Goal: Navigation & Orientation: Find specific page/section

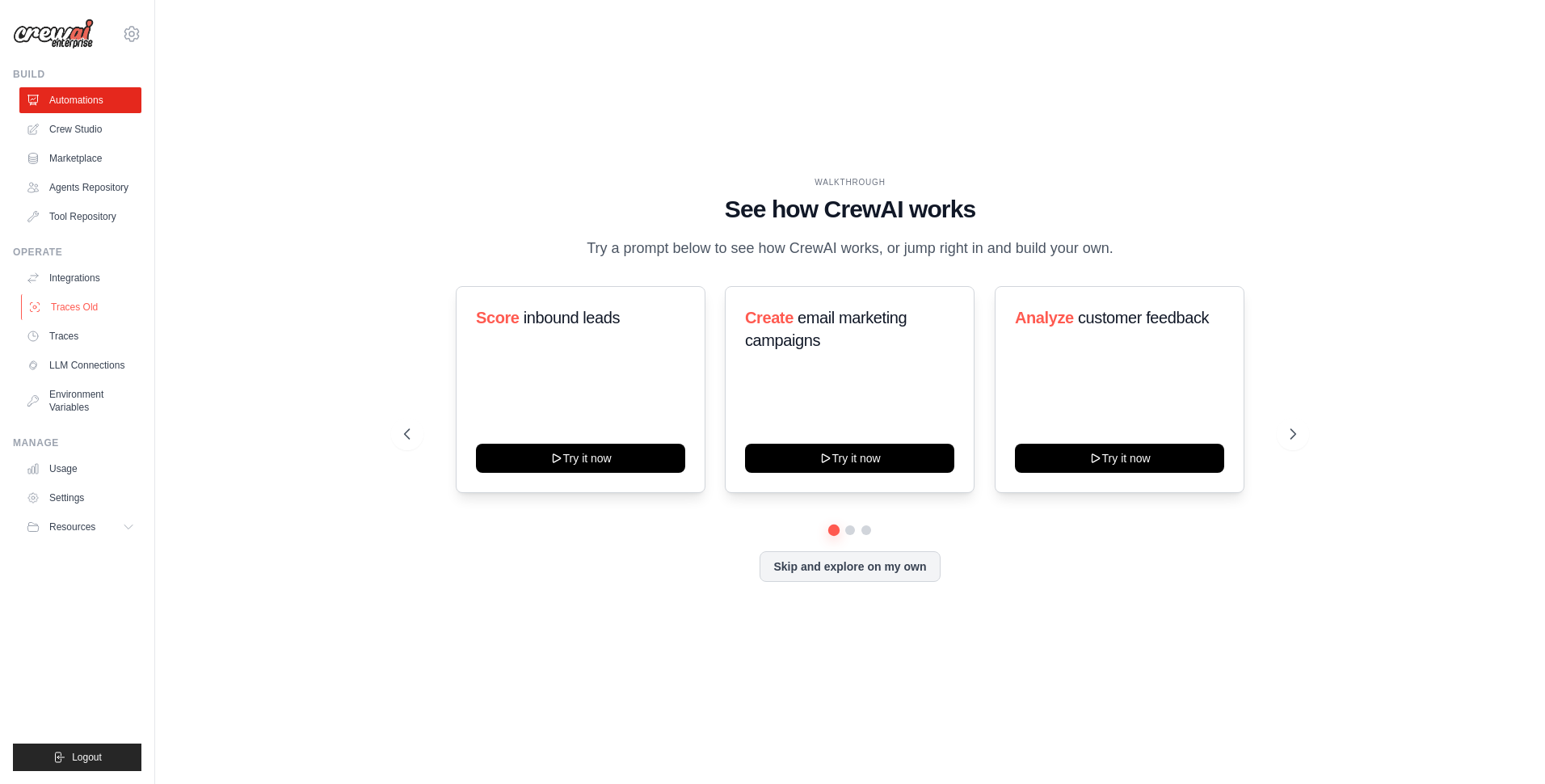
click at [75, 302] on link "Traces Old" at bounding box center [82, 306] width 122 height 26
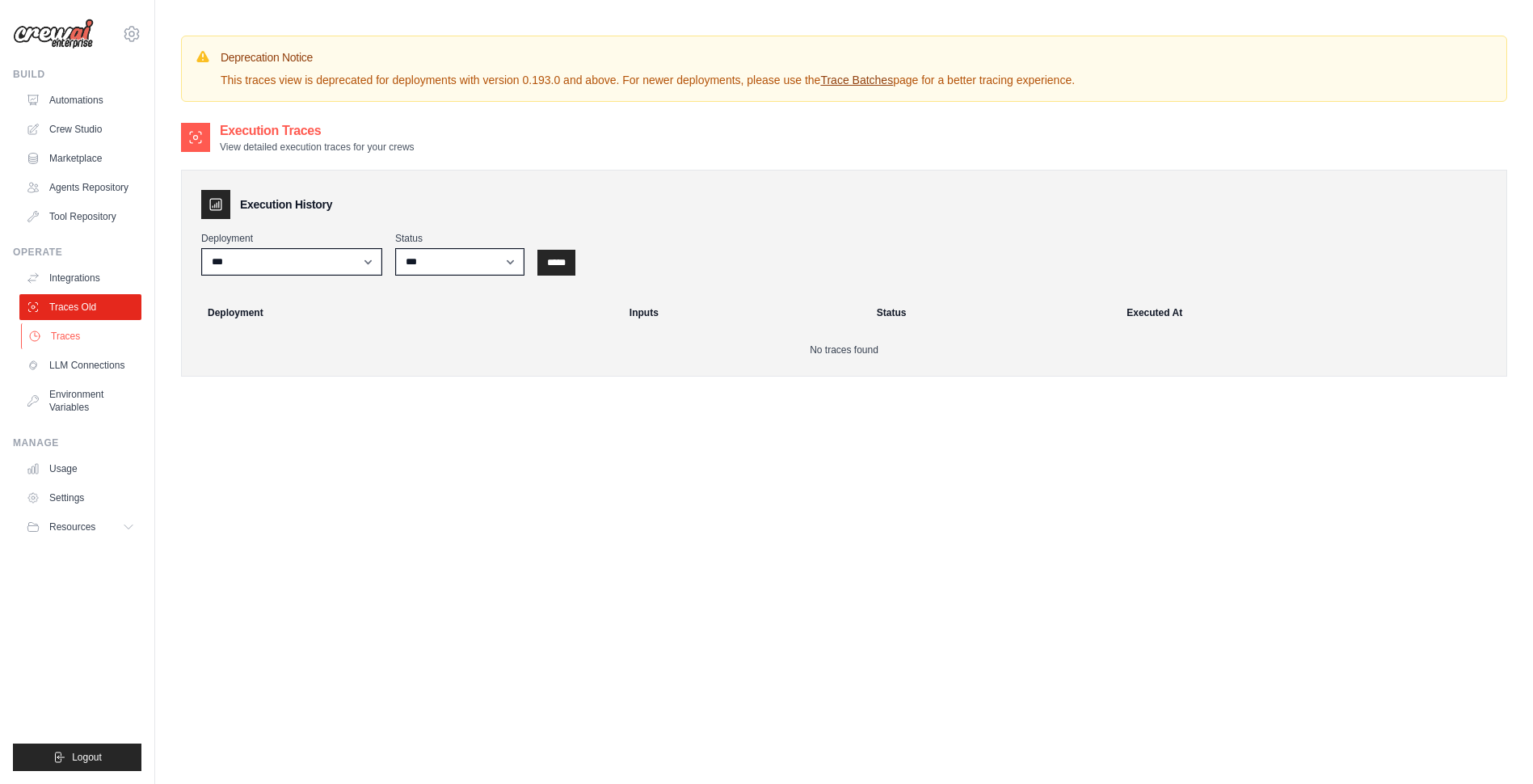
click at [68, 340] on link "Traces" at bounding box center [82, 336] width 122 height 26
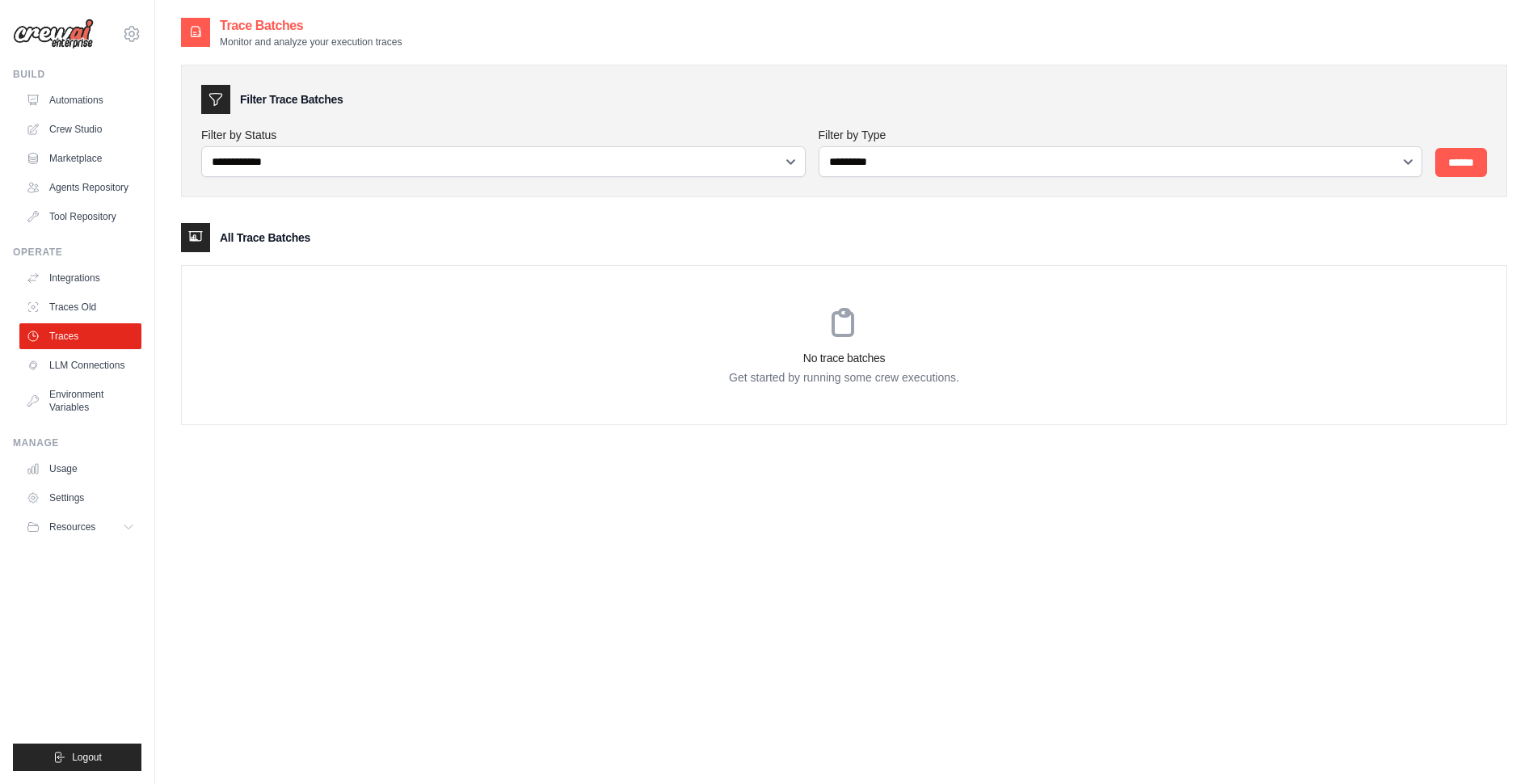
click at [71, 35] on img at bounding box center [53, 34] width 81 height 30
click at [81, 93] on link "Automations" at bounding box center [82, 100] width 122 height 26
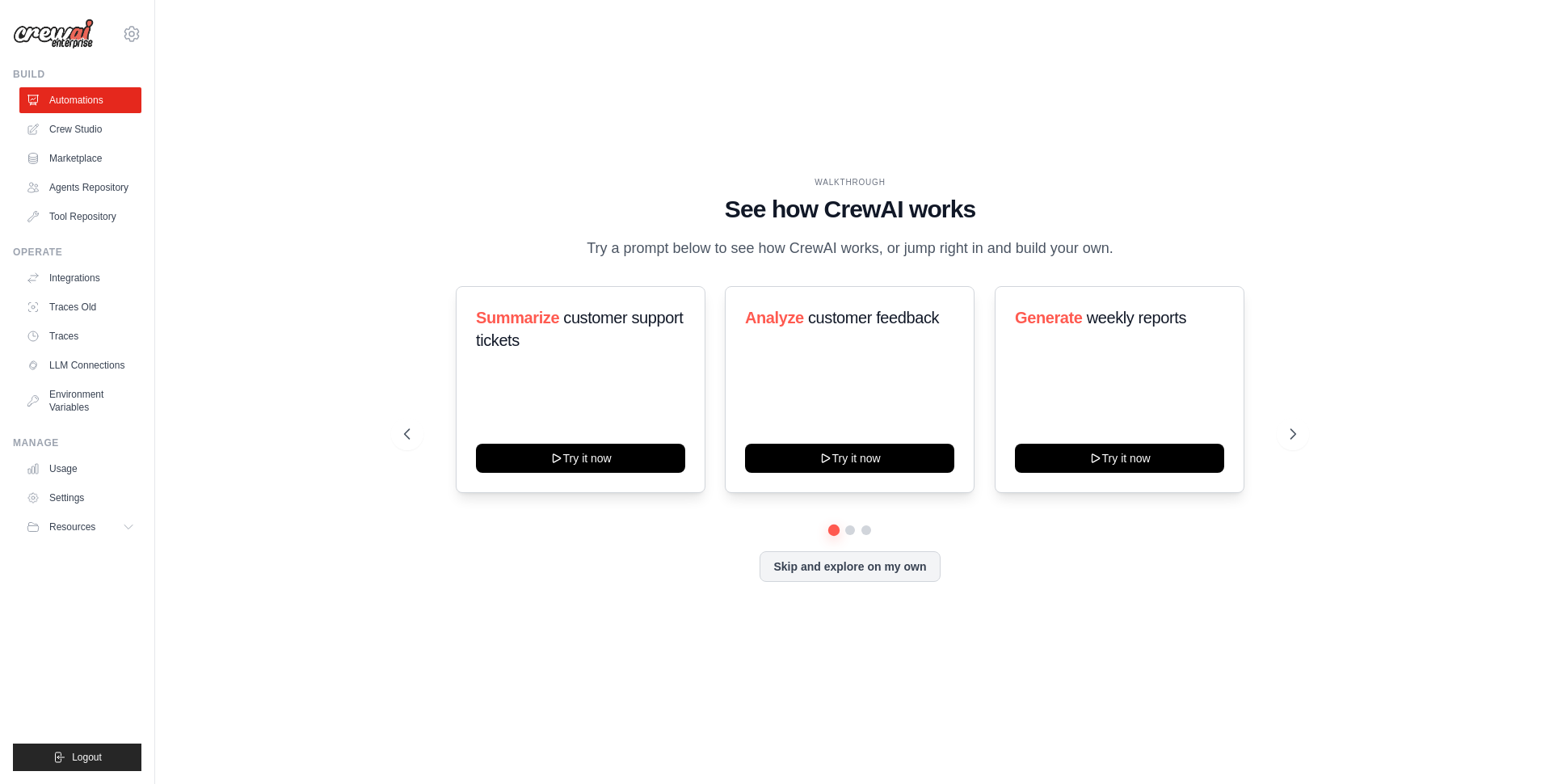
click at [88, 143] on ul "Automations Crew Studio Marketplace Agents Repository Tool Repository" at bounding box center [81, 158] width 122 height 142
click at [89, 128] on link "Crew Studio" at bounding box center [82, 128] width 122 height 26
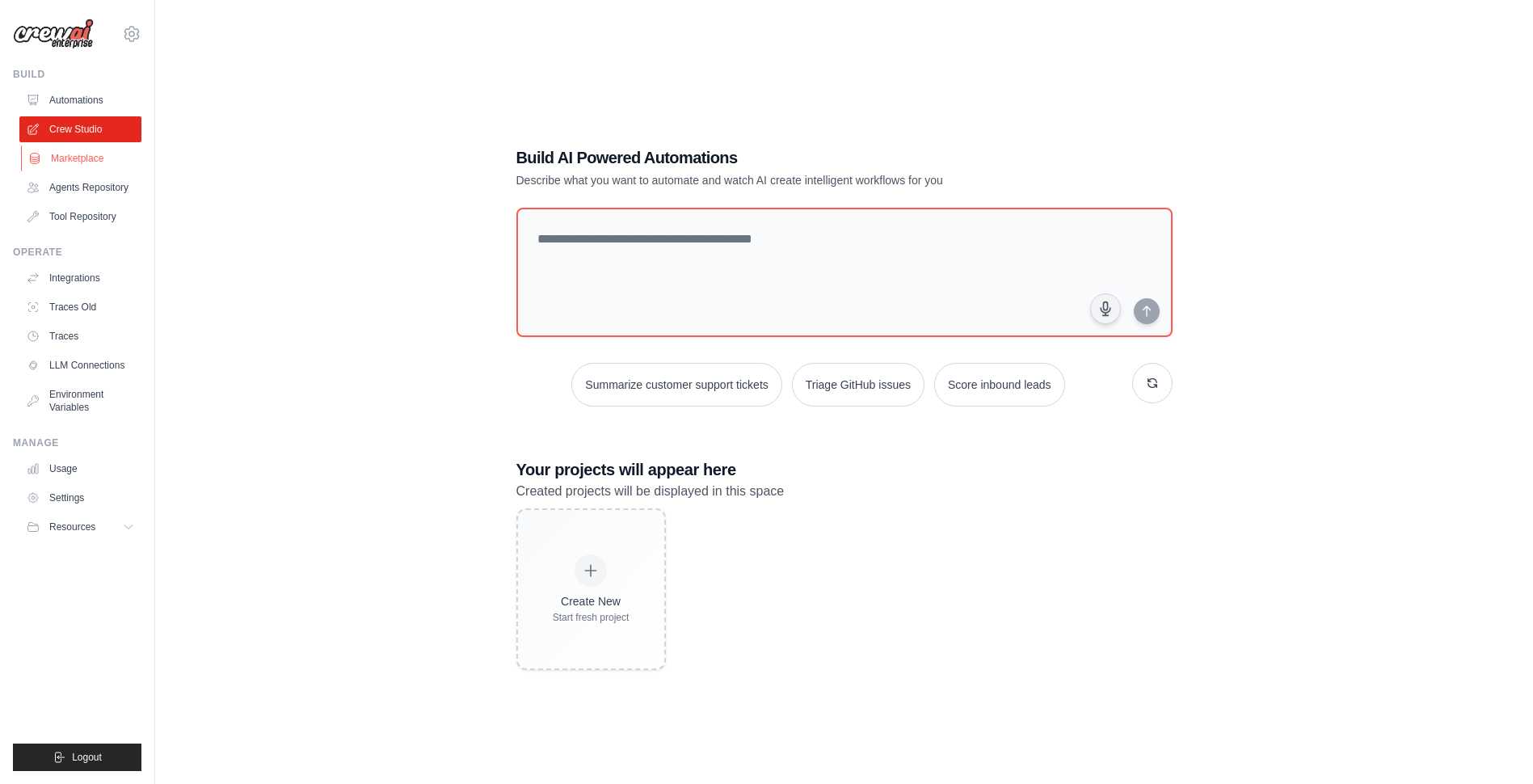
click at [83, 150] on link "Marketplace" at bounding box center [82, 158] width 122 height 26
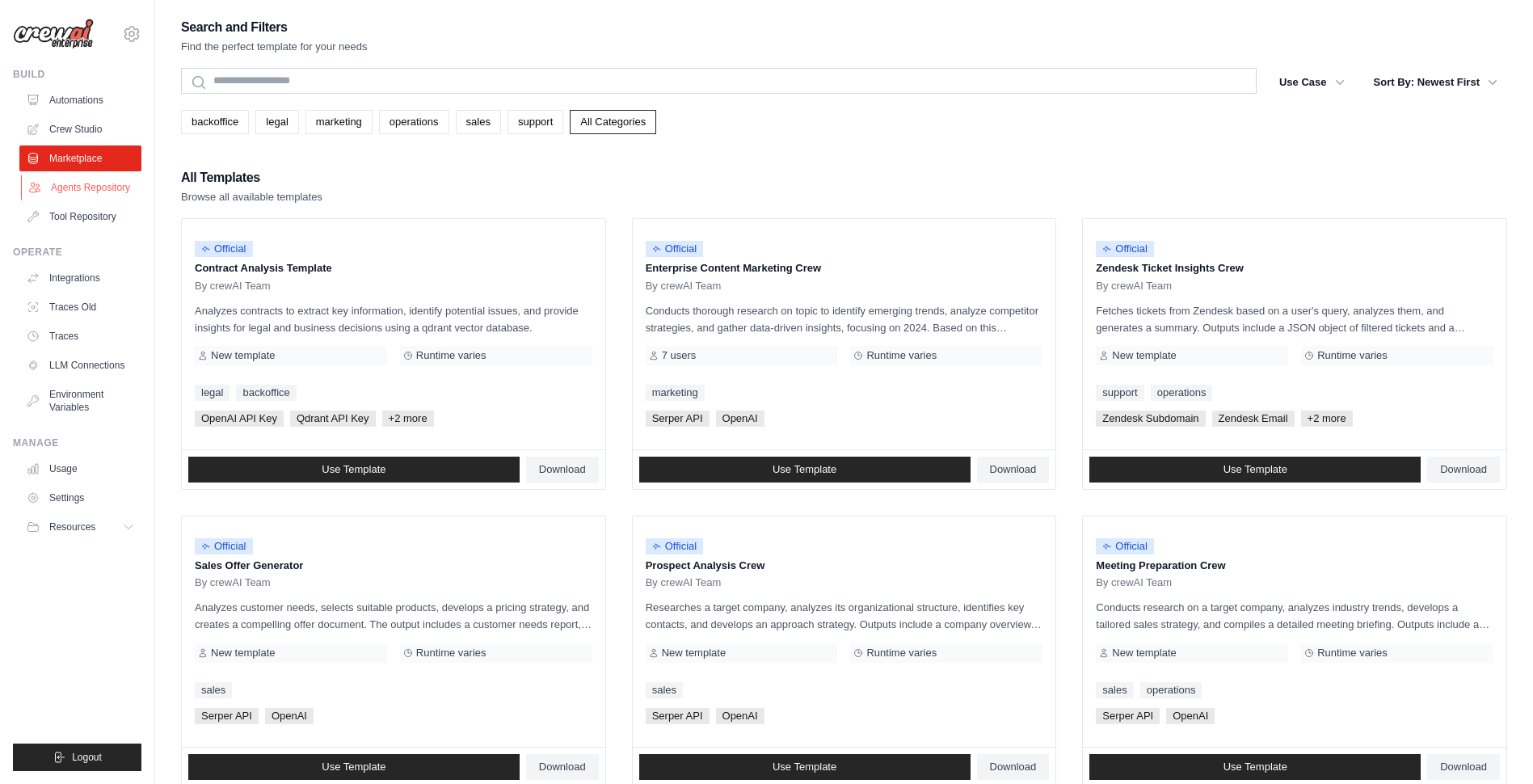
click at [91, 187] on link "Agents Repository" at bounding box center [82, 187] width 122 height 26
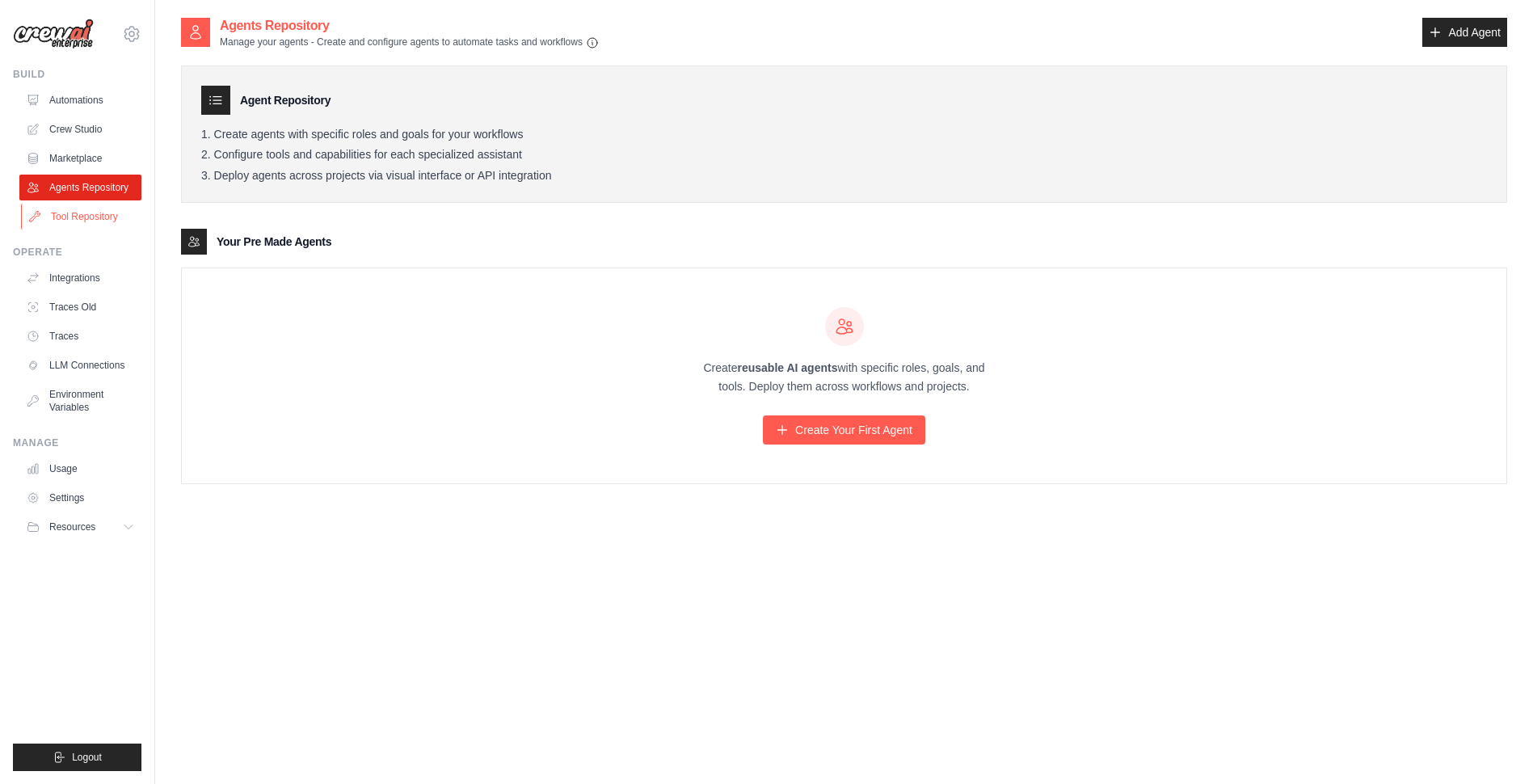
click at [91, 220] on link "Tool Repository" at bounding box center [82, 216] width 122 height 26
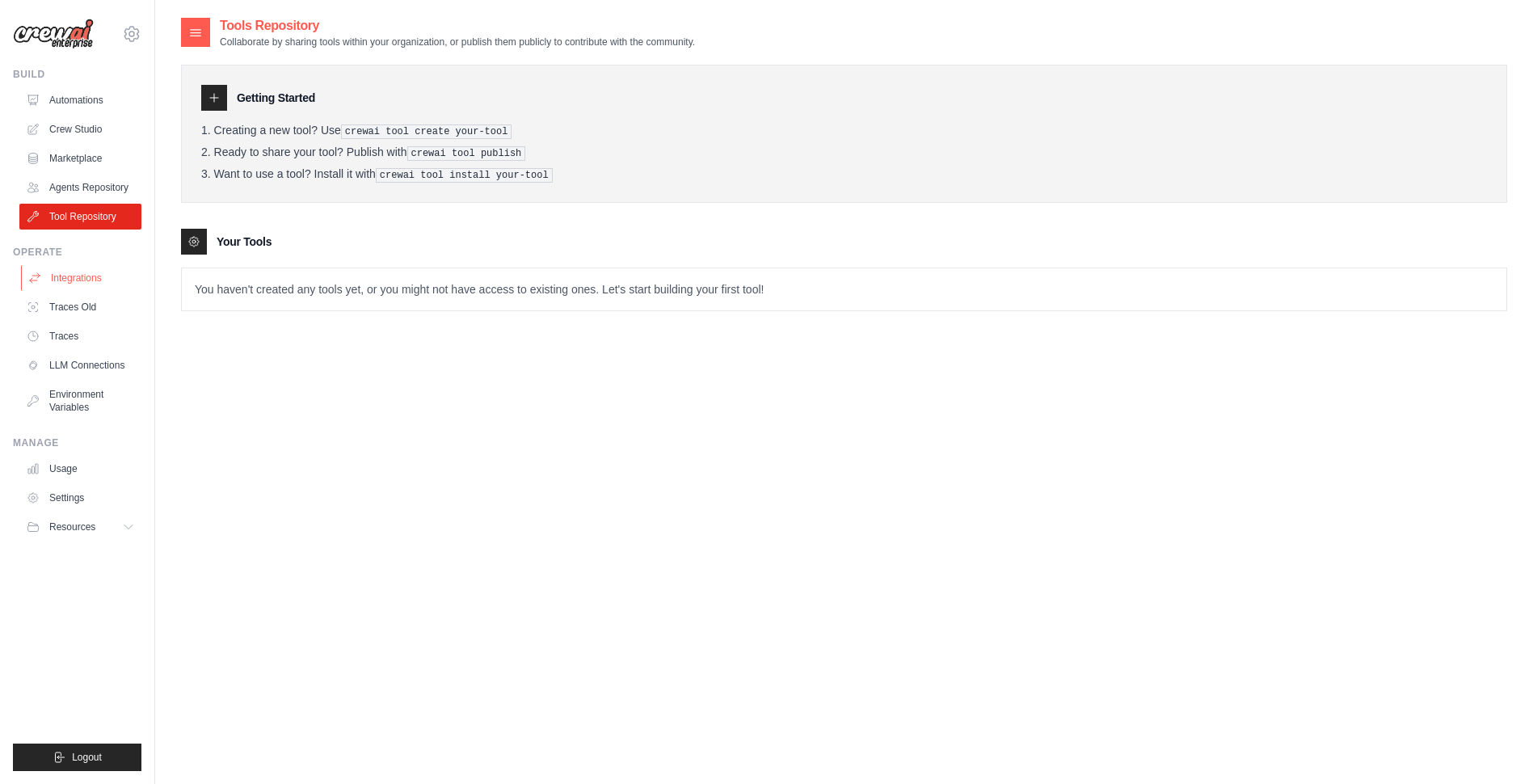
click at [83, 278] on link "Integrations" at bounding box center [82, 277] width 122 height 26
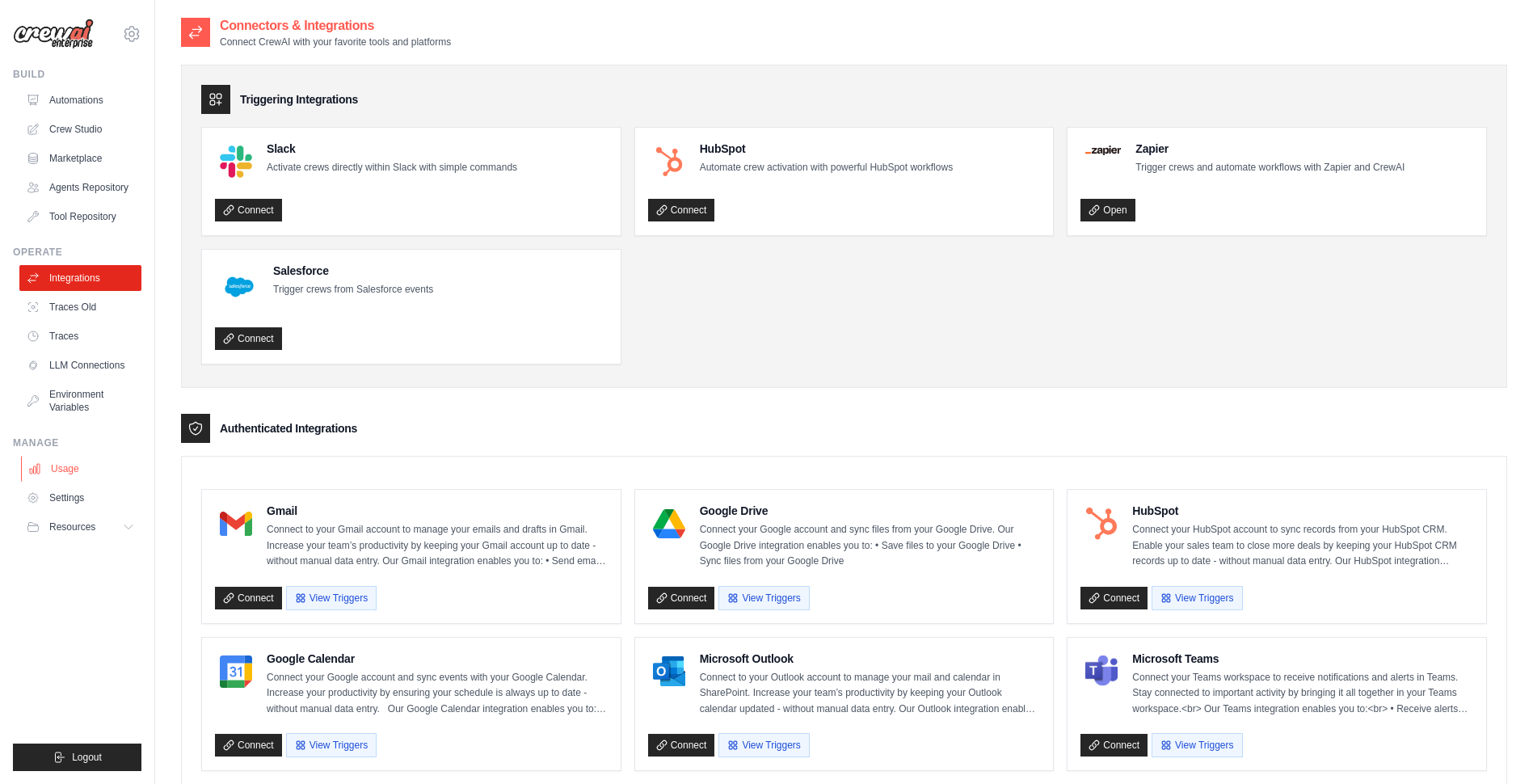
click at [74, 476] on link "Usage" at bounding box center [82, 468] width 122 height 26
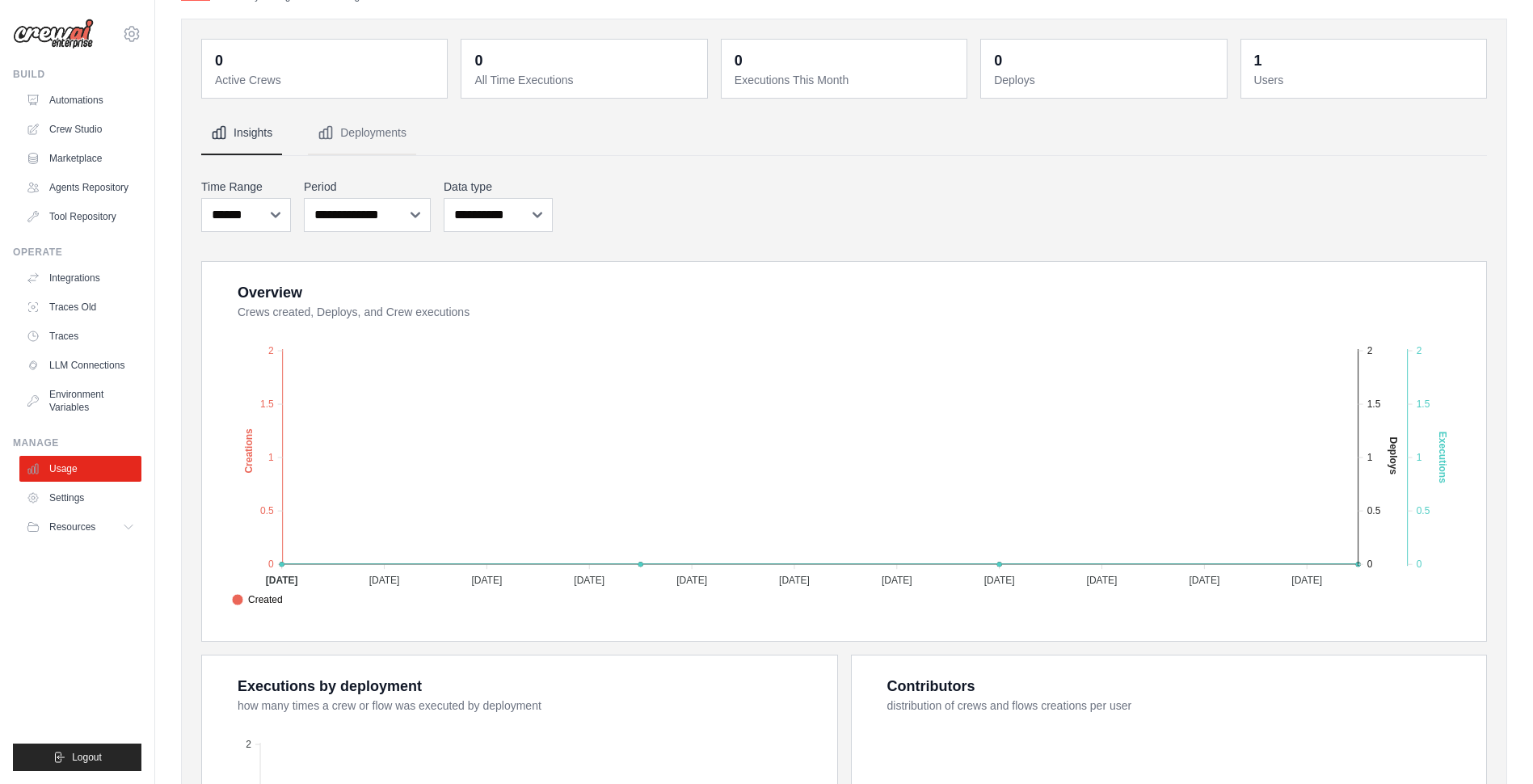
scroll to position [188, 0]
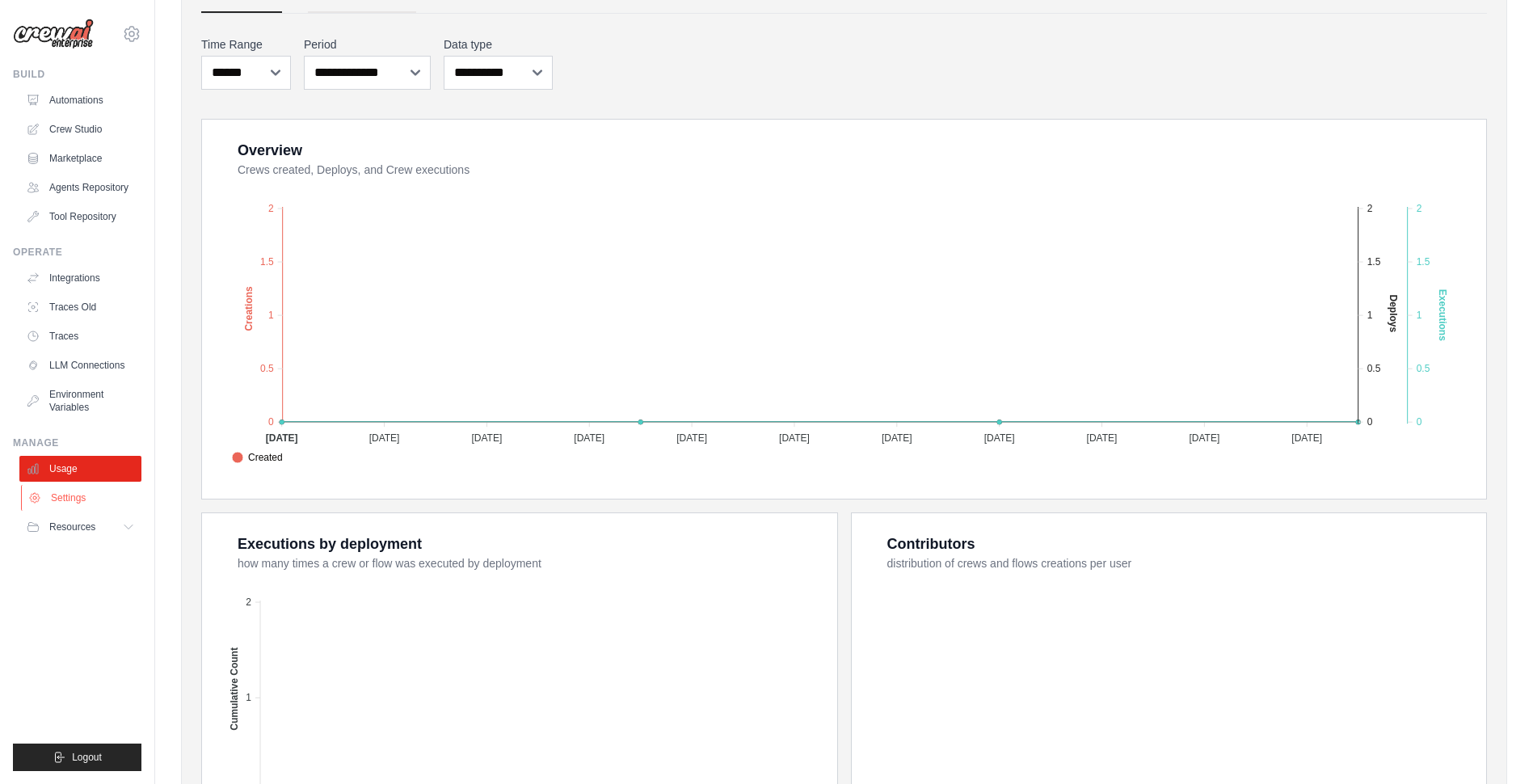
click at [84, 499] on link "Settings" at bounding box center [82, 497] width 122 height 26
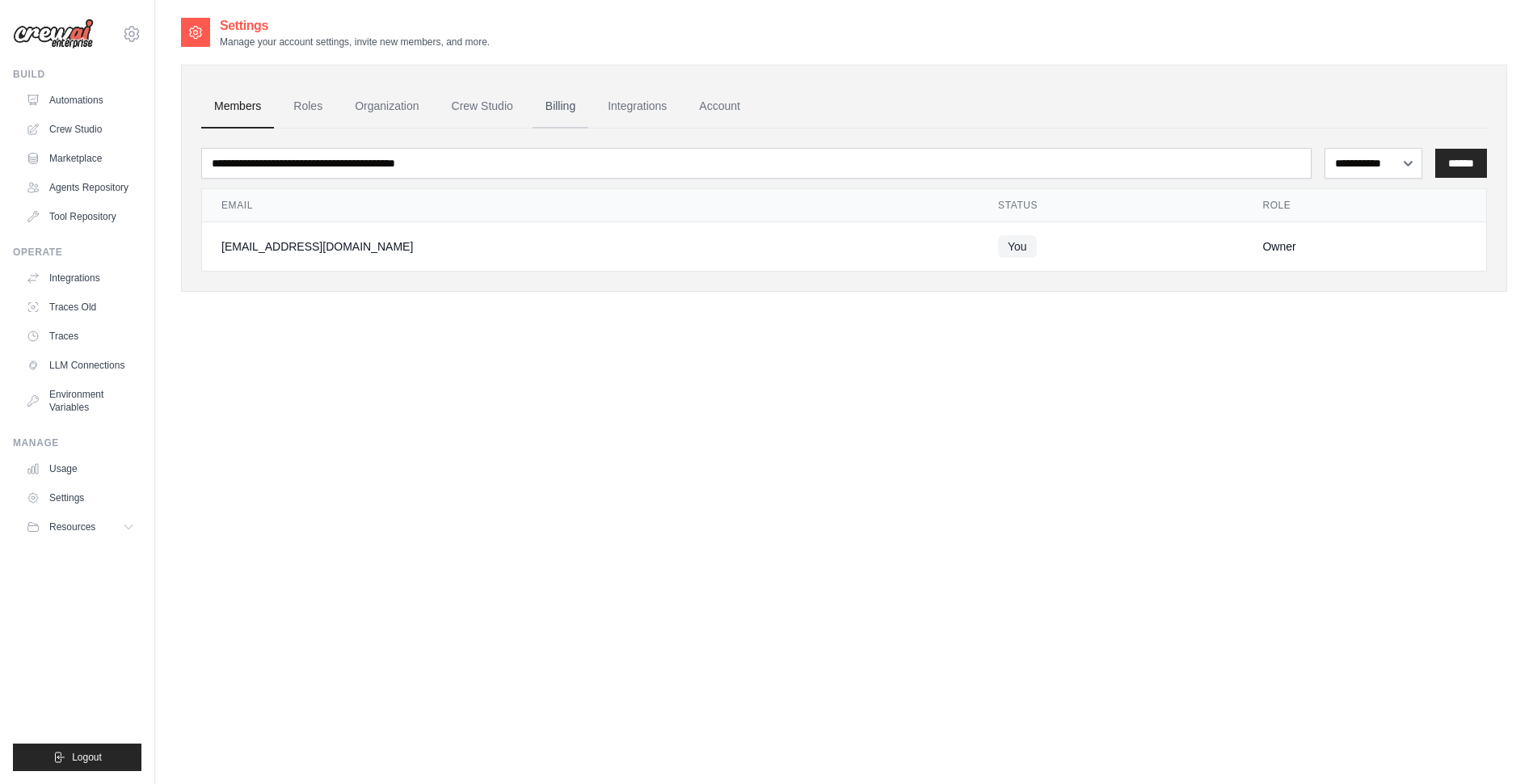
click at [566, 104] on link "Billing" at bounding box center [560, 106] width 56 height 44
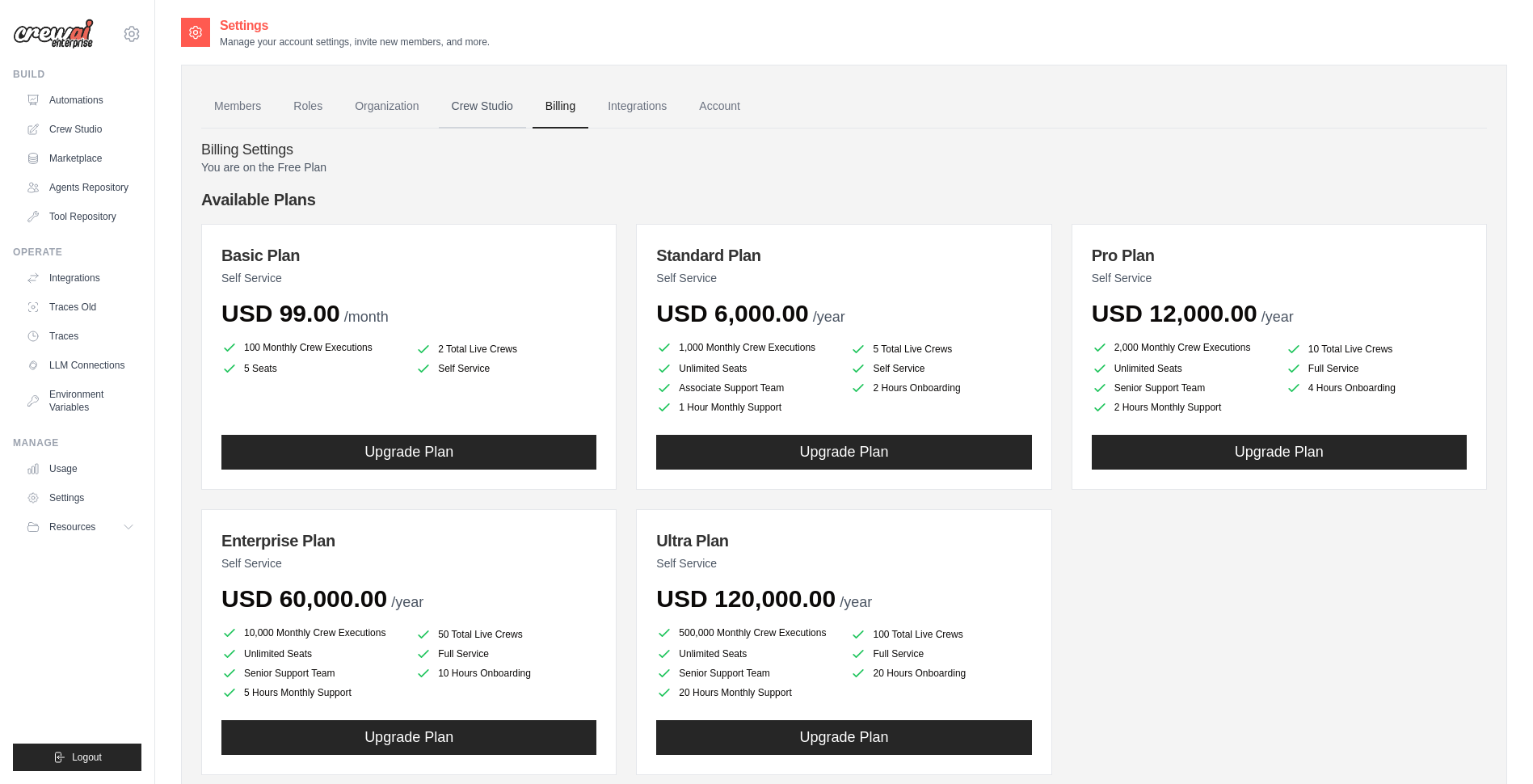
click at [507, 109] on link "Crew Studio" at bounding box center [482, 106] width 87 height 44
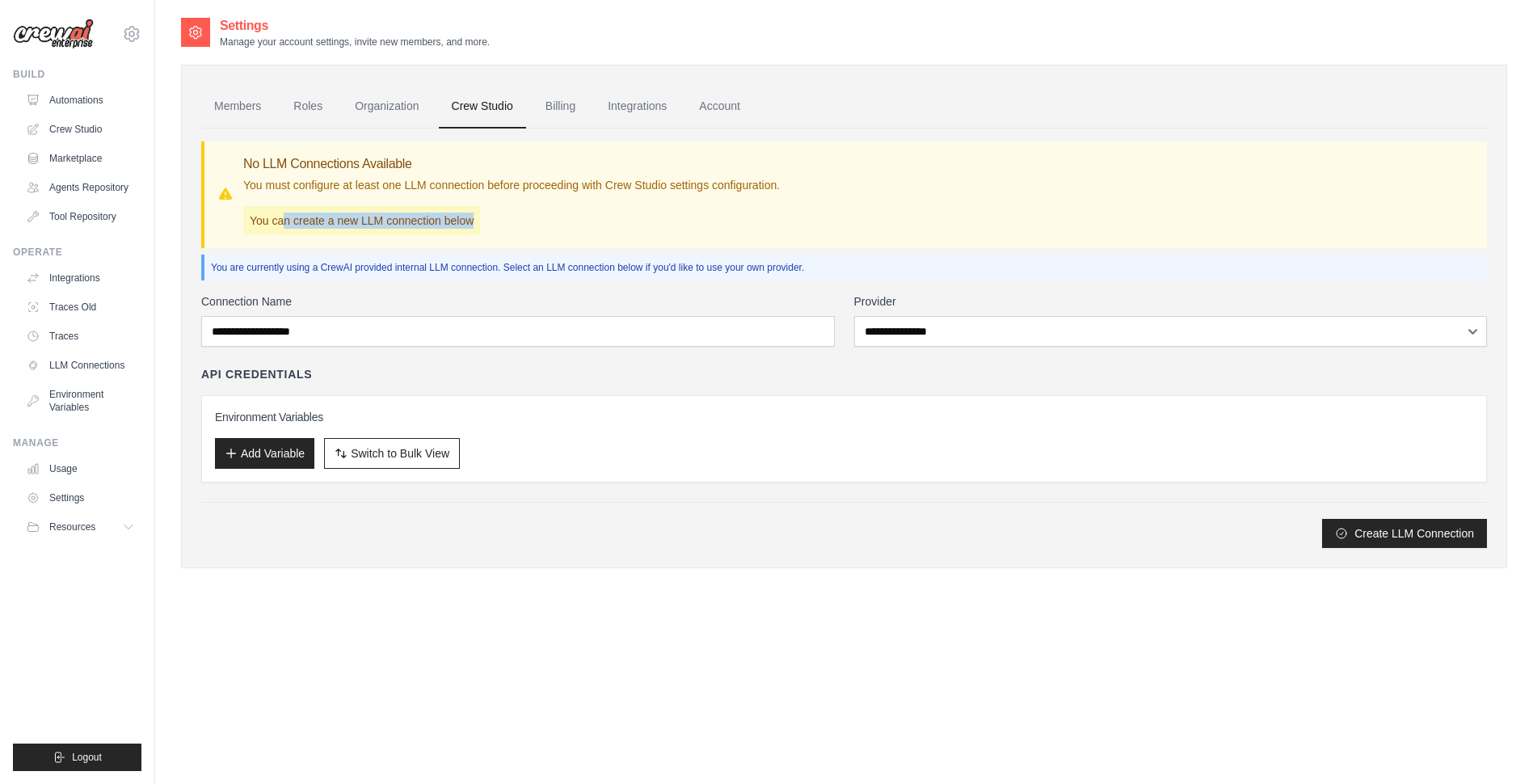
drag, startPoint x: 281, startPoint y: 222, endPoint x: 446, endPoint y: 247, distance: 166.9
click at [446, 247] on div "No LLM Connections Available You must configure at least one LLM connection bef…" at bounding box center [844, 195] width 1285 height 107
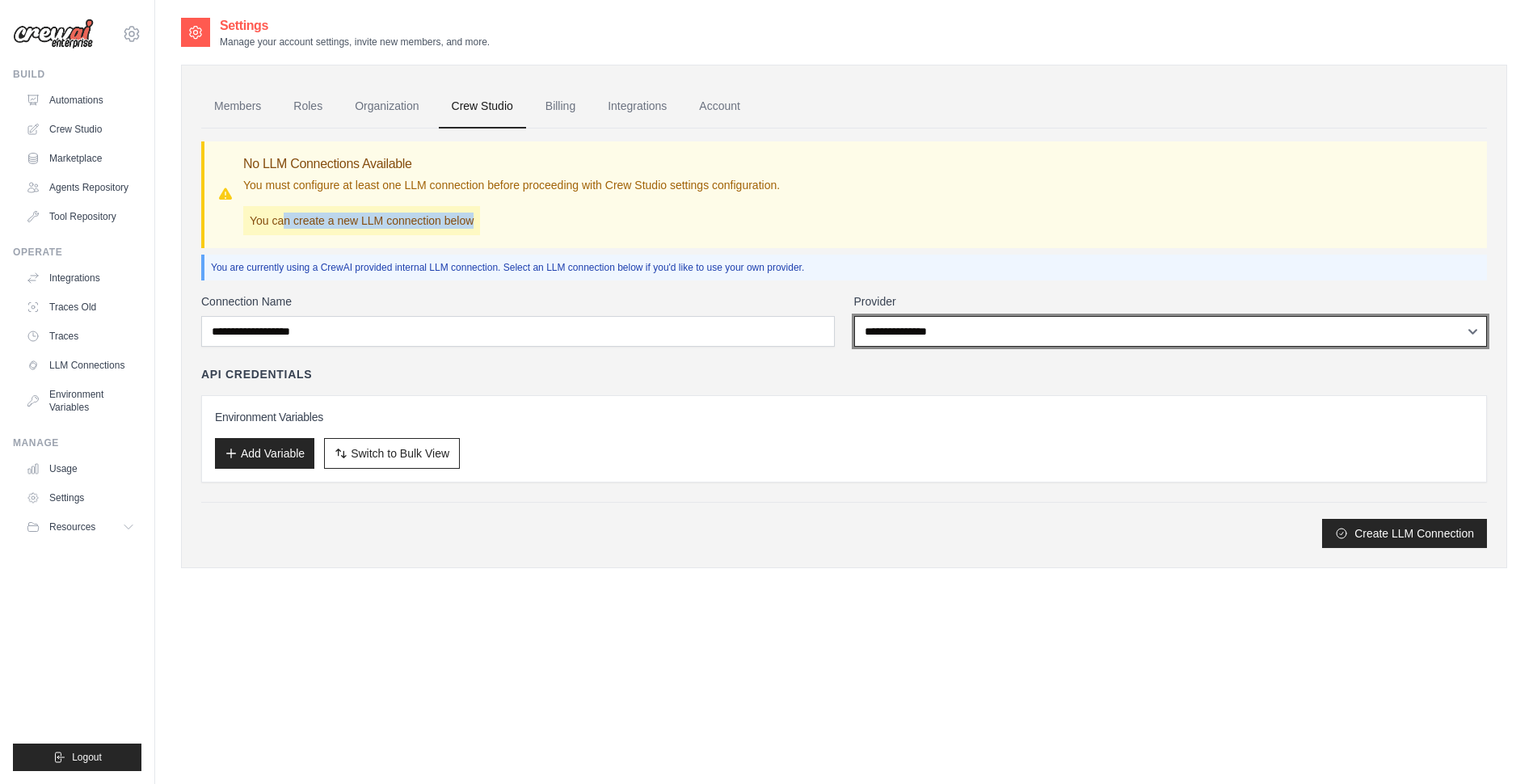
click at [976, 336] on select "**********" at bounding box center [1171, 331] width 634 height 30
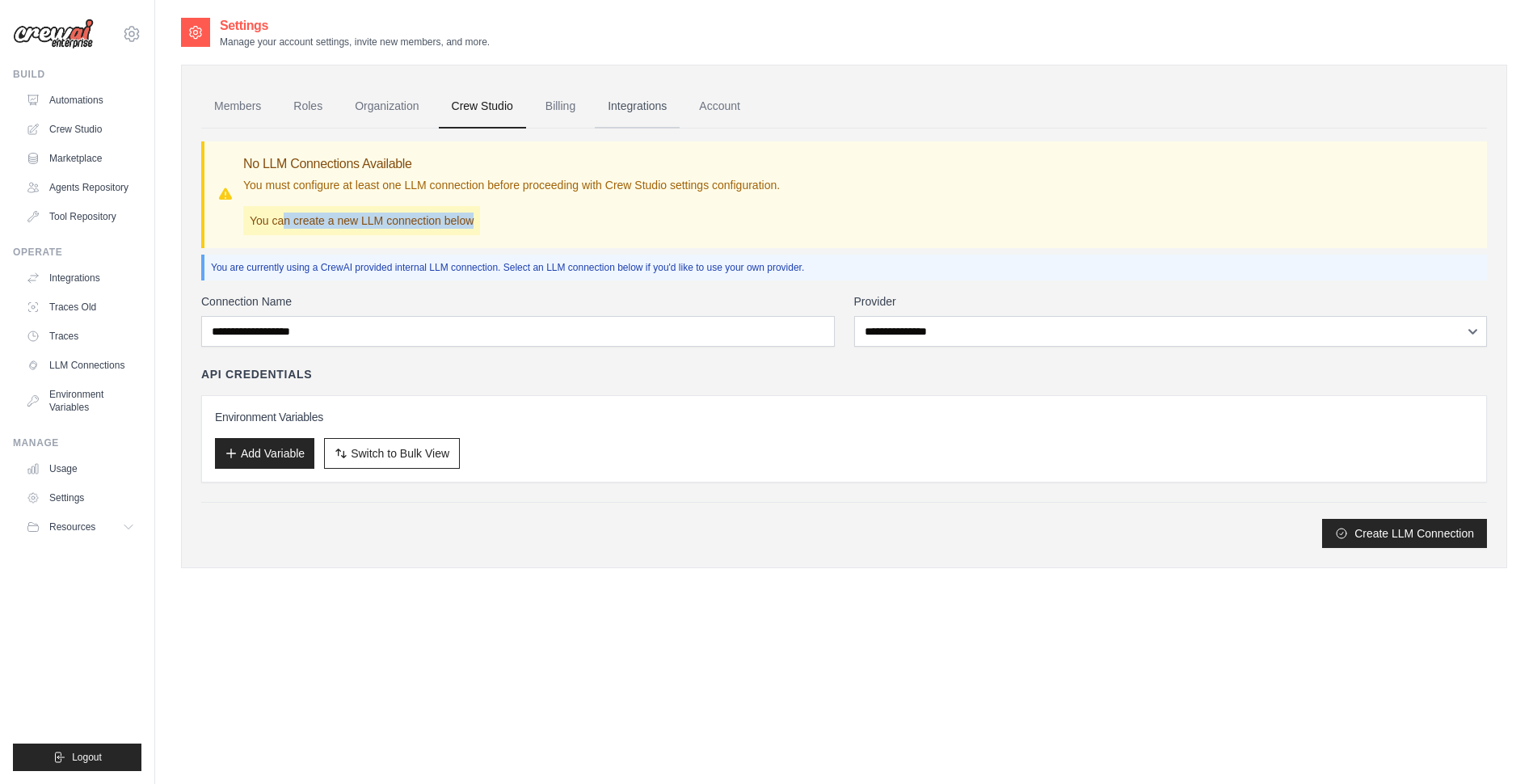
click at [639, 100] on link "Integrations" at bounding box center [637, 106] width 85 height 44
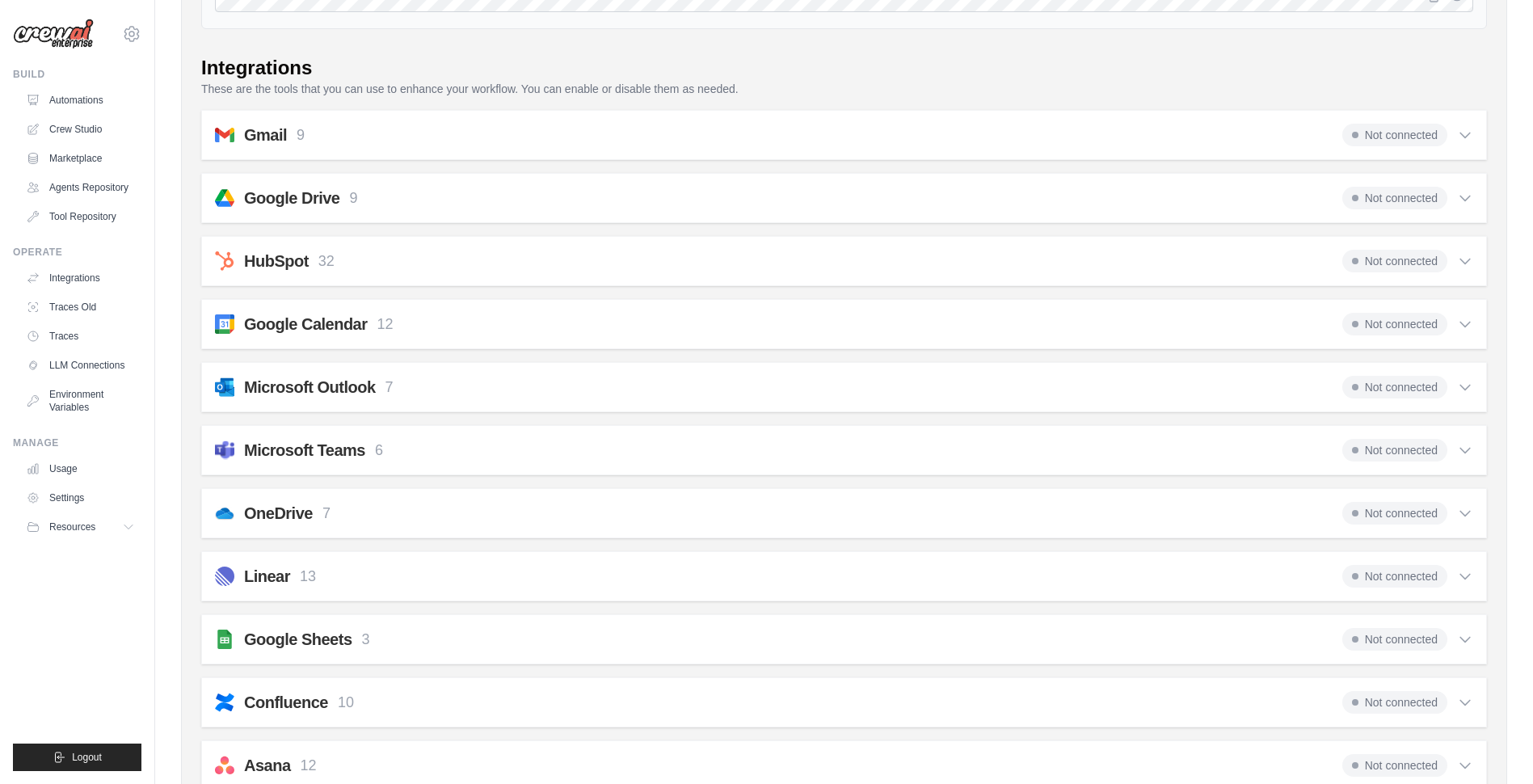
scroll to position [269, 0]
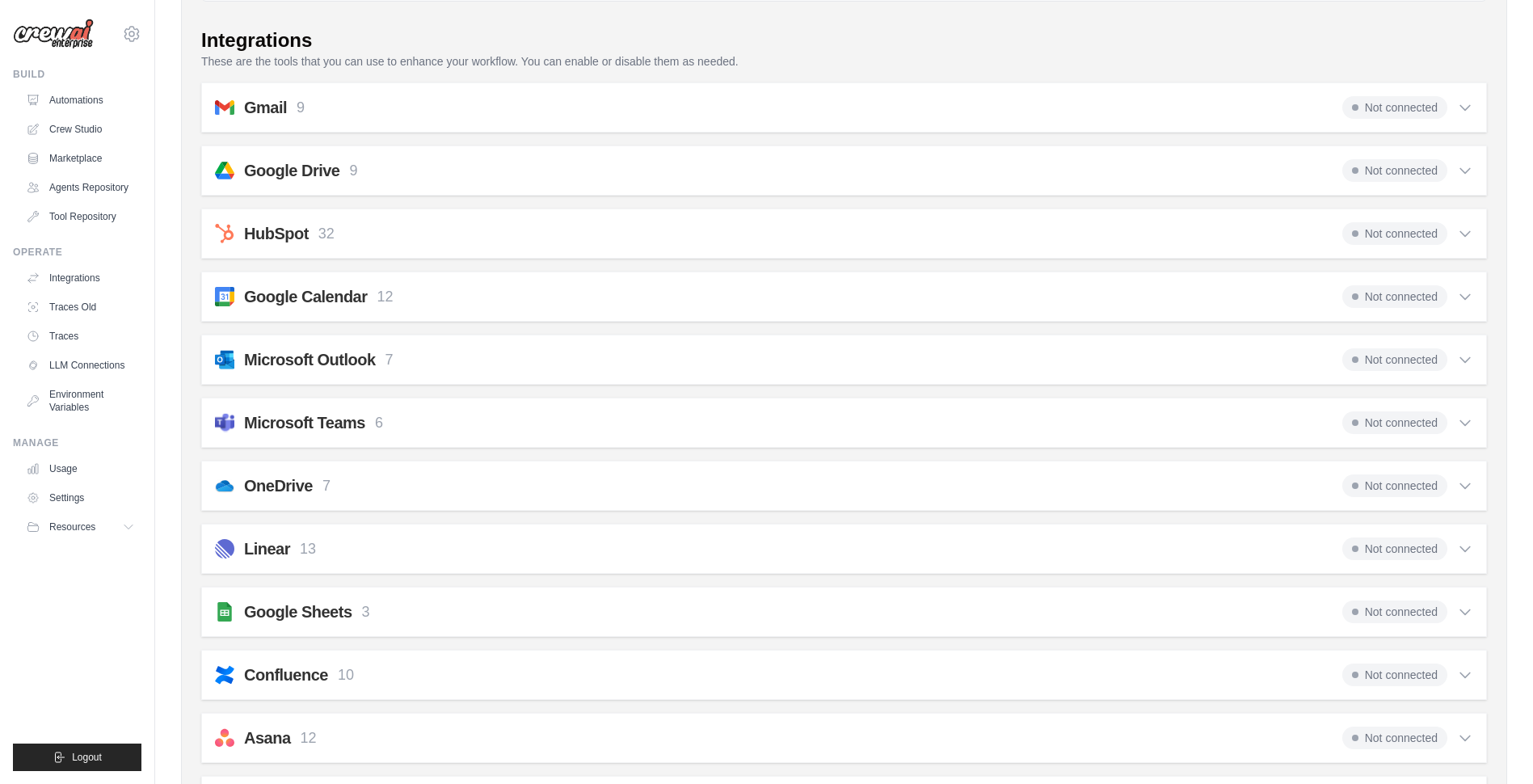
click at [1459, 299] on icon at bounding box center [1465, 297] width 16 height 16
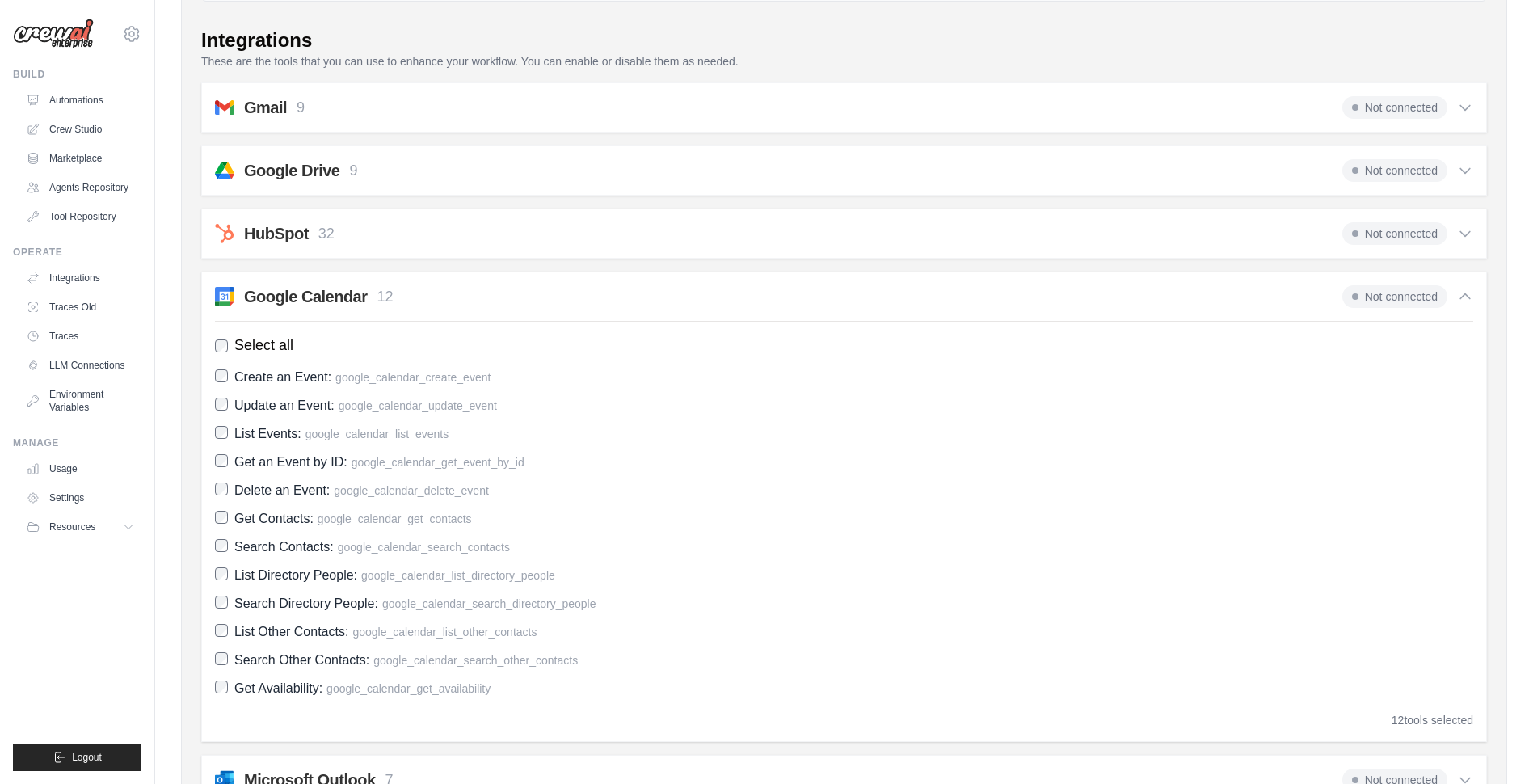
click at [1460, 296] on icon at bounding box center [1465, 297] width 16 height 16
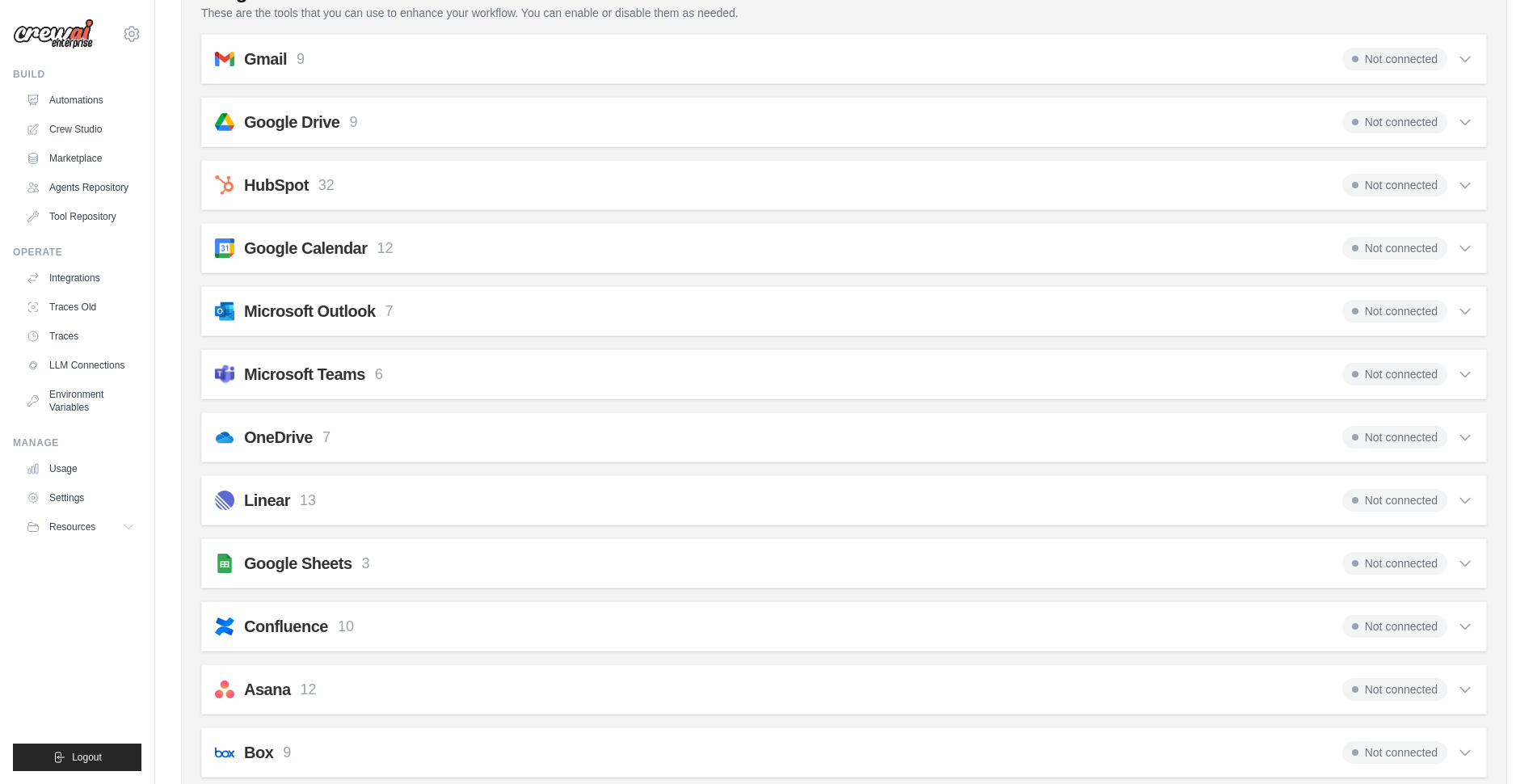
scroll to position [288, 0]
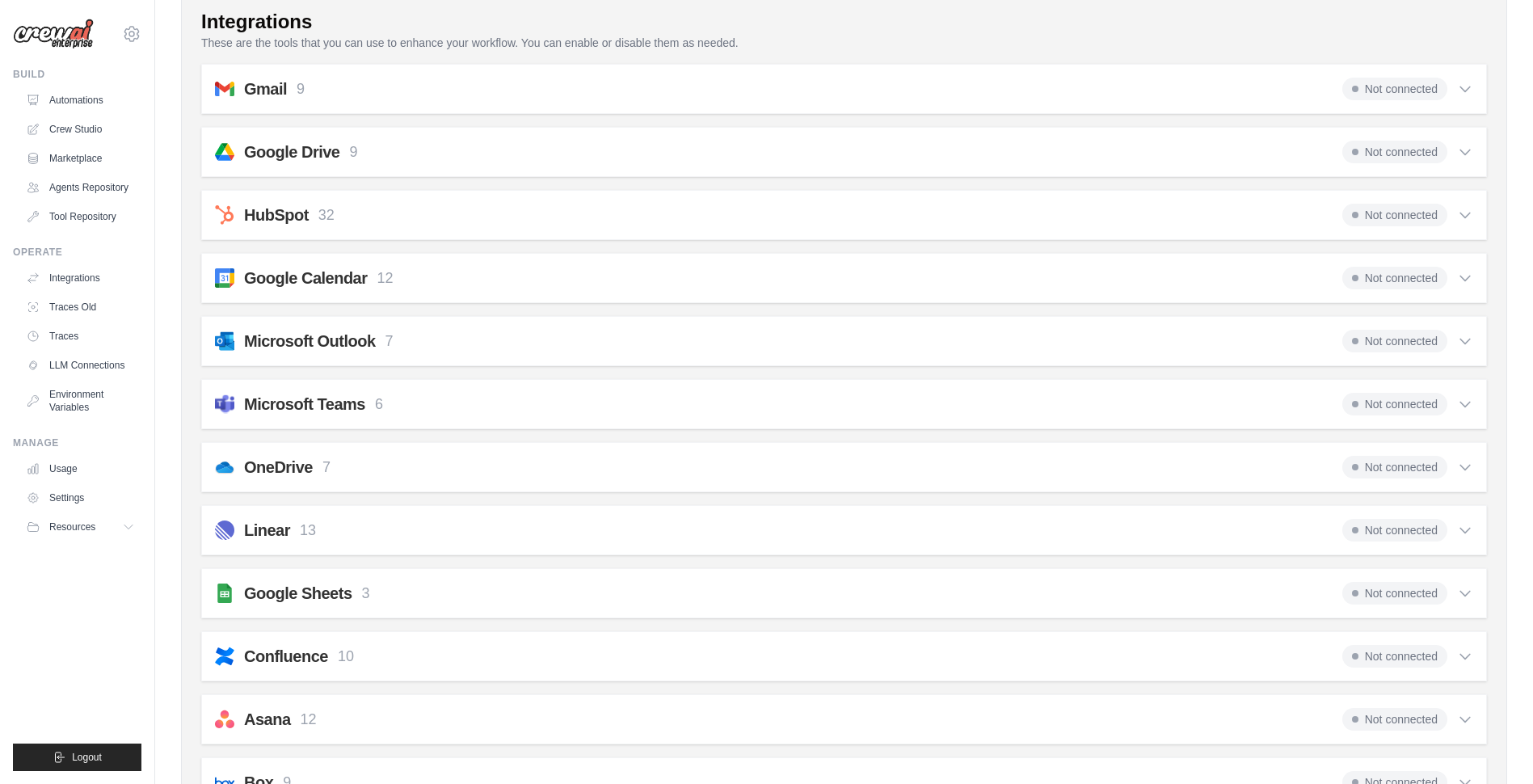
click at [1466, 155] on icon at bounding box center [1465, 152] width 16 height 16
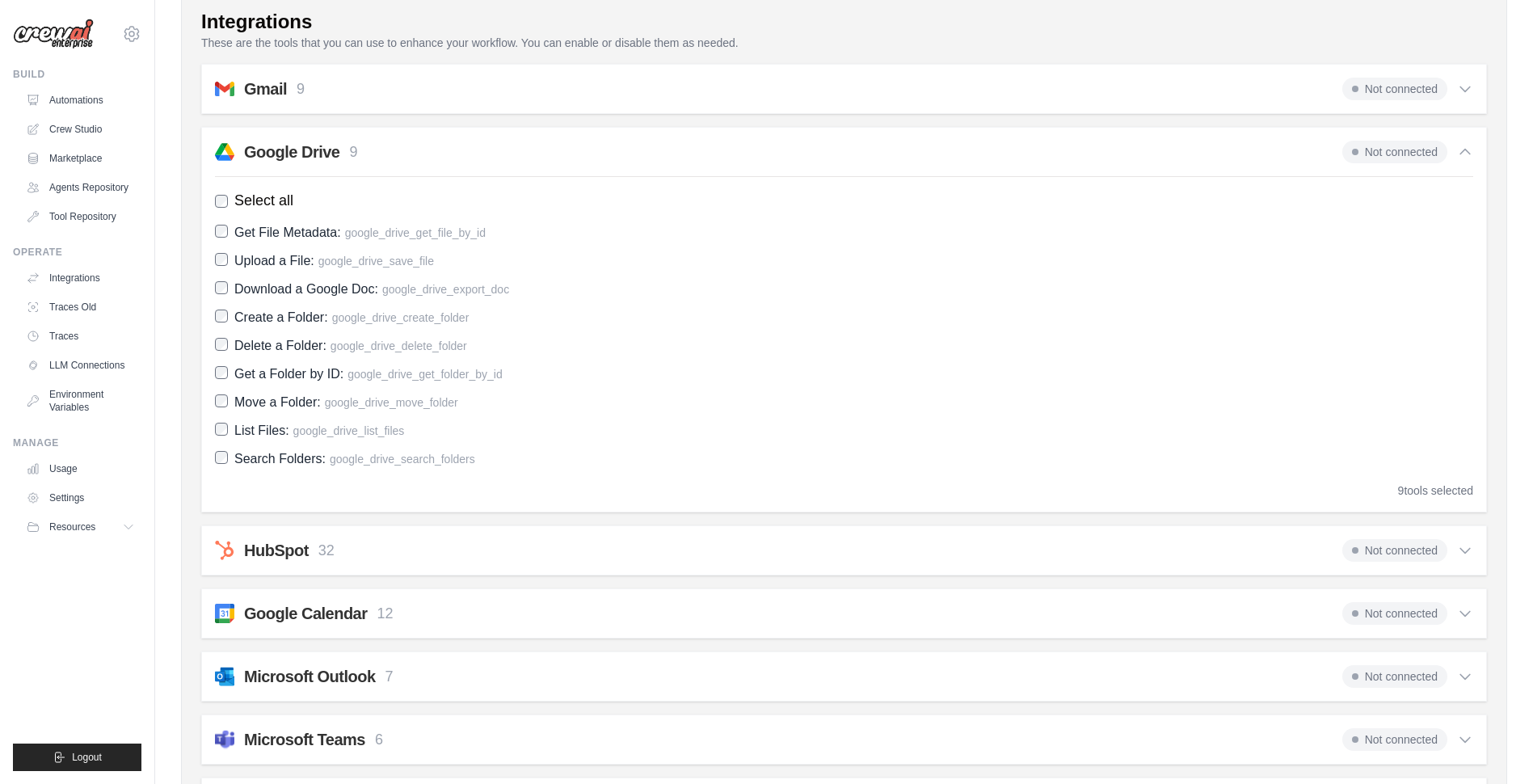
click at [1466, 155] on icon at bounding box center [1465, 152] width 16 height 16
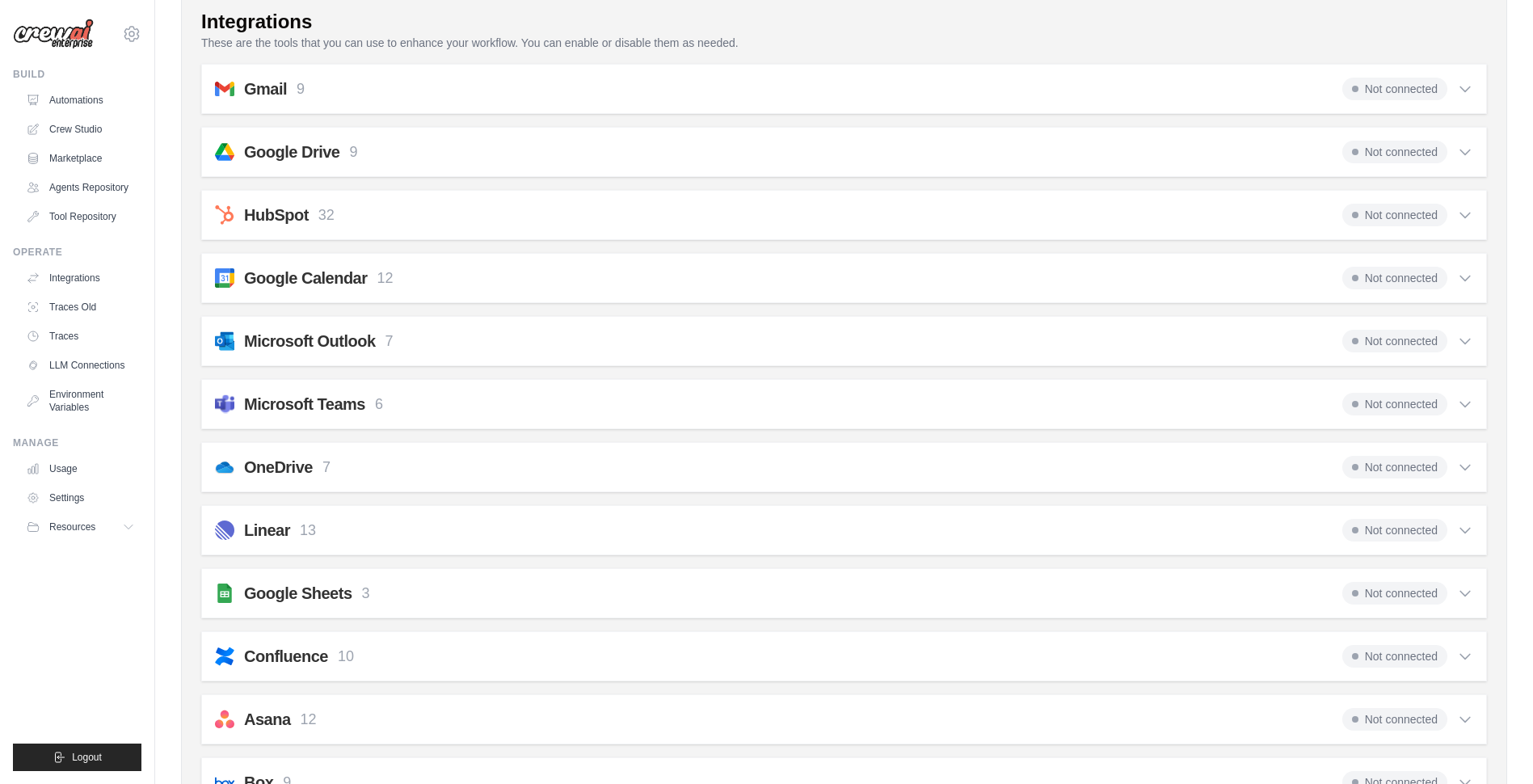
click at [1467, 341] on icon at bounding box center [1465, 341] width 10 height 5
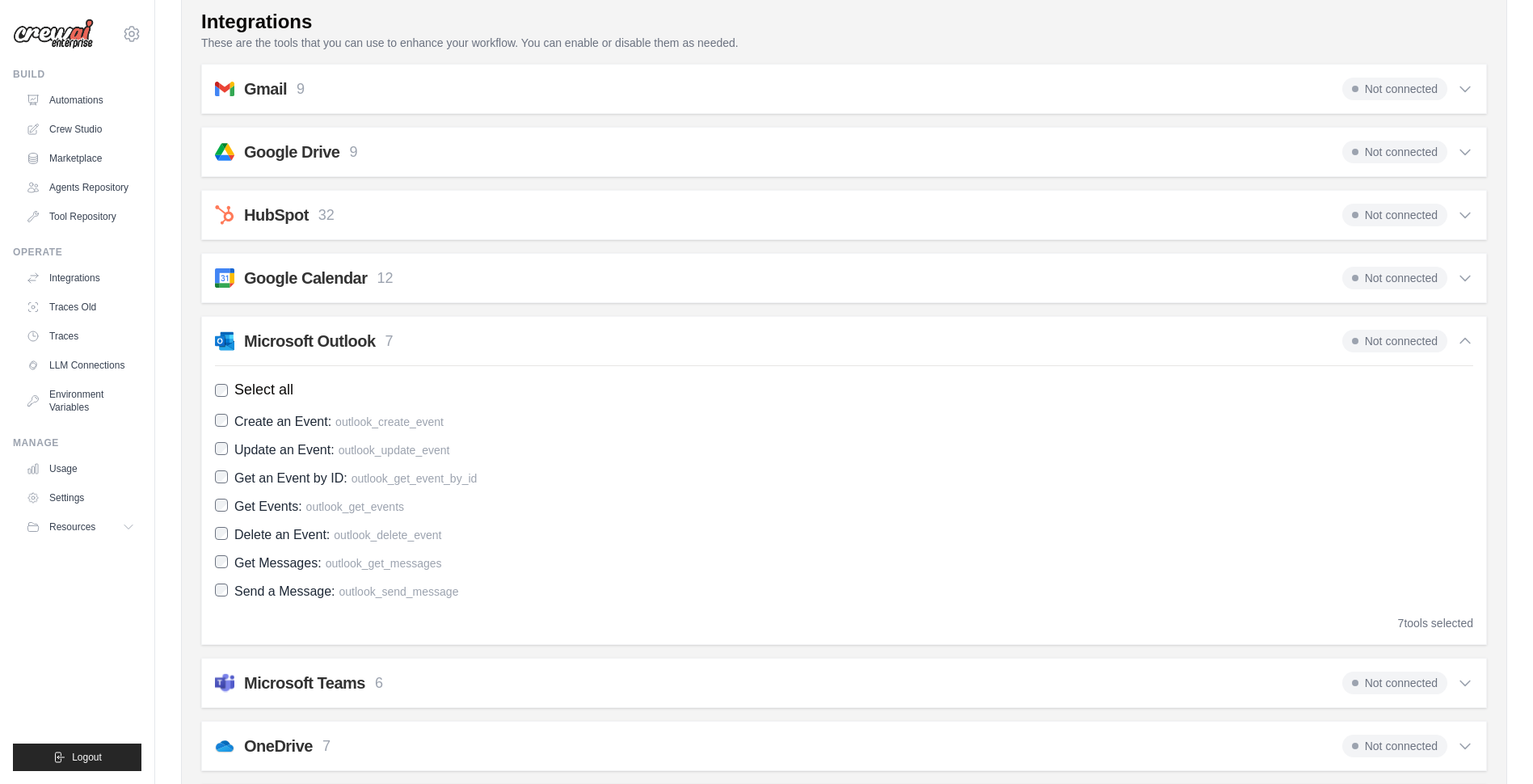
click at [1467, 341] on icon at bounding box center [1465, 341] width 16 height 16
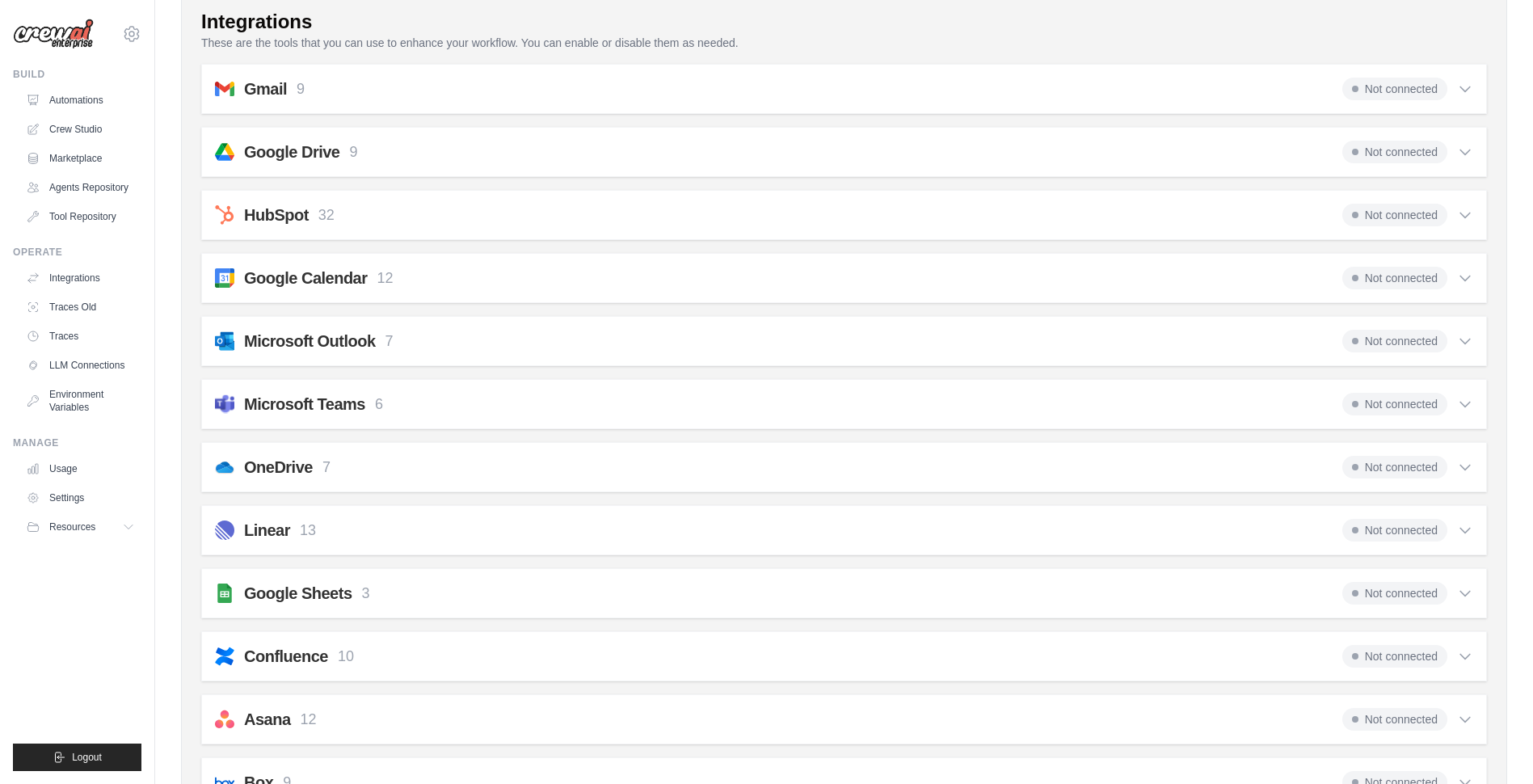
click at [1461, 399] on icon at bounding box center [1465, 404] width 16 height 16
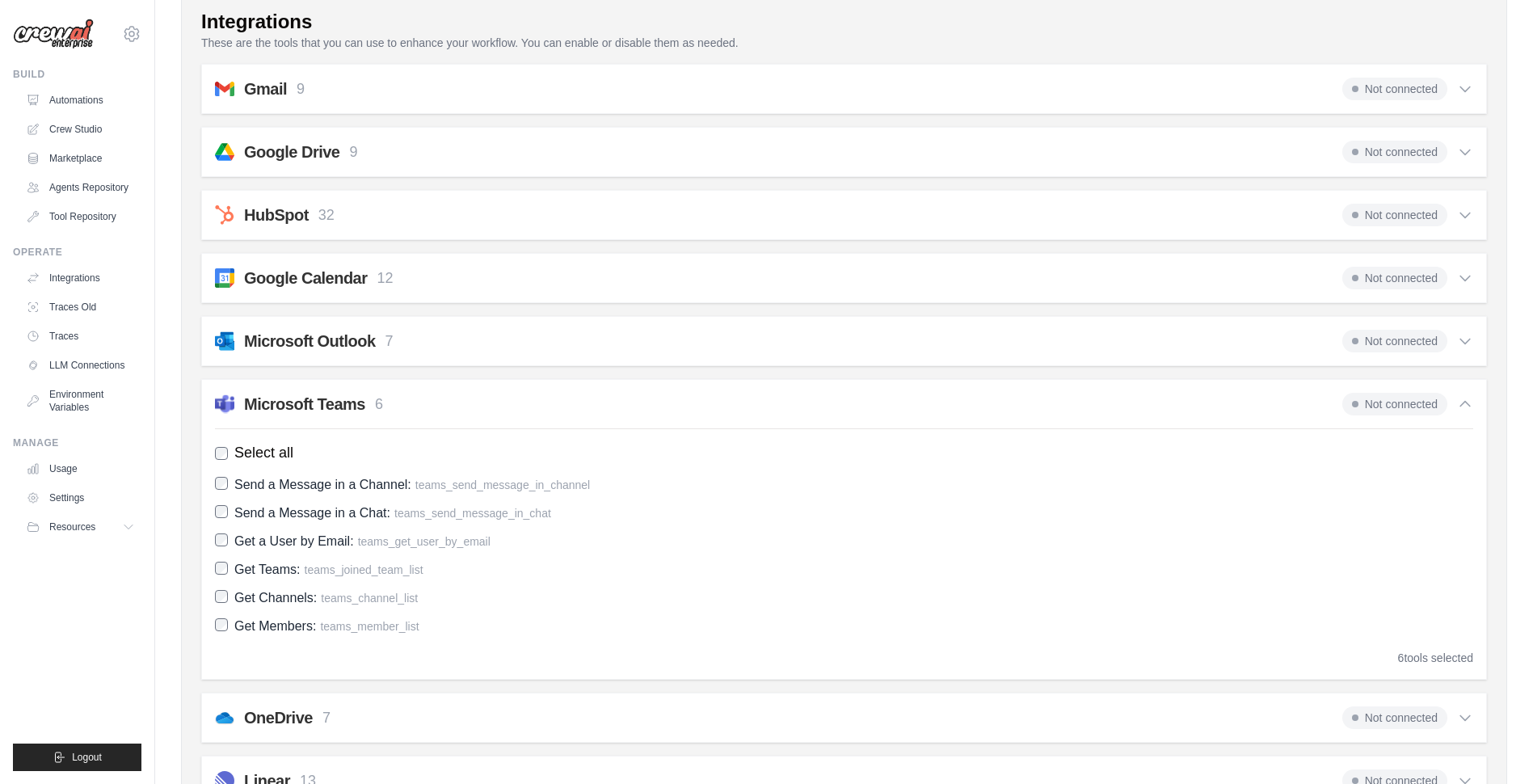
click at [1461, 399] on icon at bounding box center [1465, 404] width 16 height 16
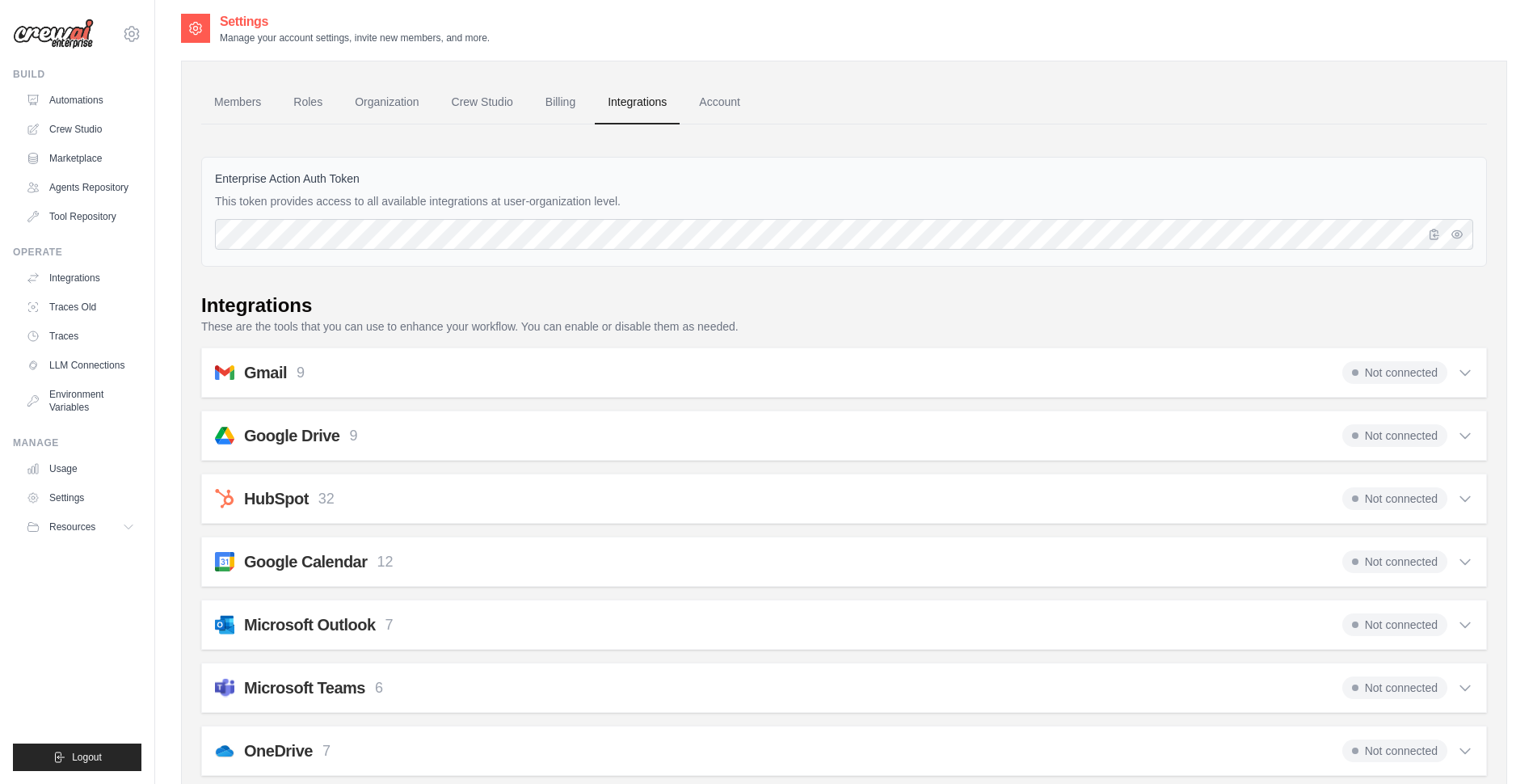
scroll to position [0, 0]
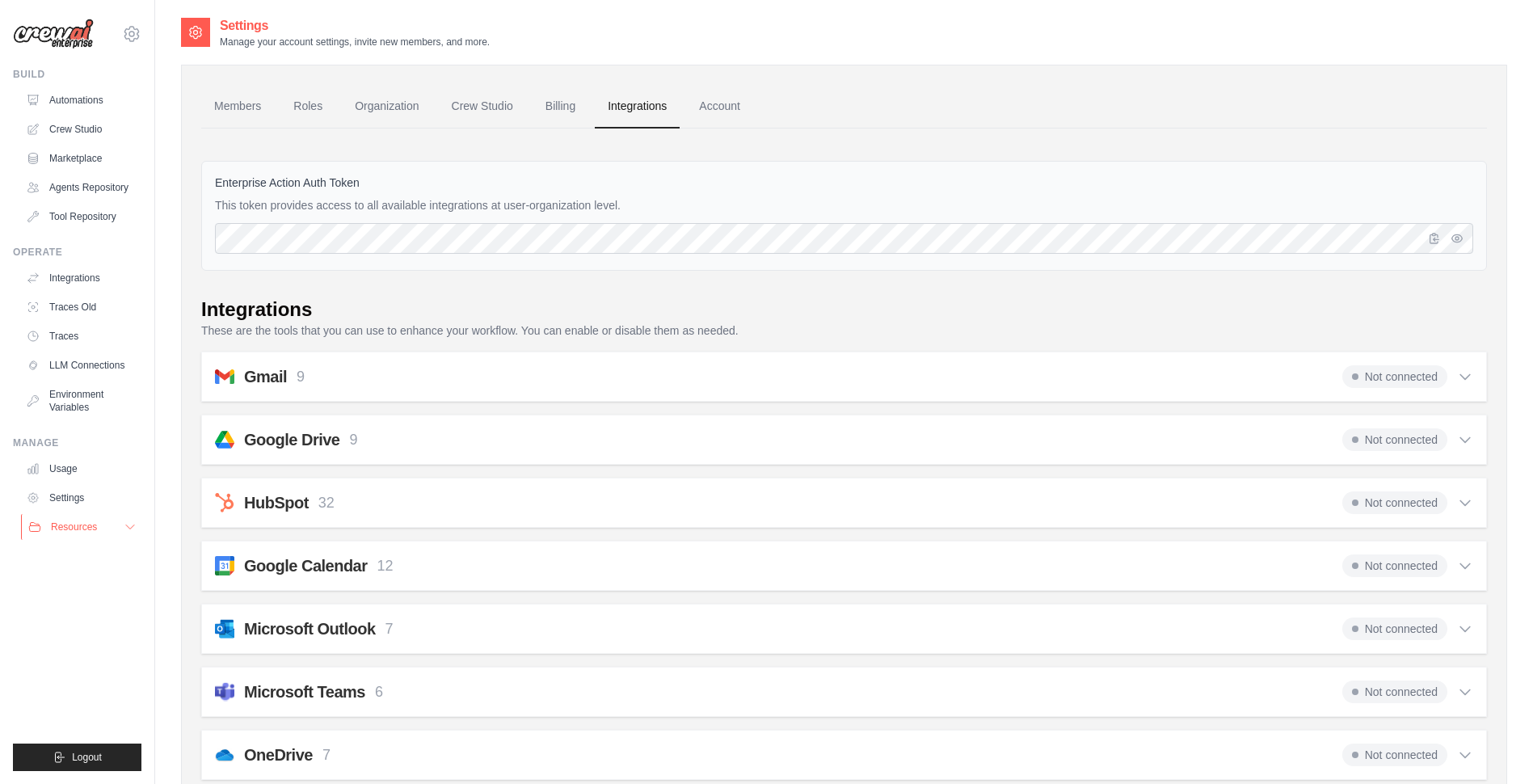
click at [121, 531] on button "Resources" at bounding box center [82, 527] width 122 height 26
click at [88, 309] on link "Traces Old" at bounding box center [82, 306] width 122 height 26
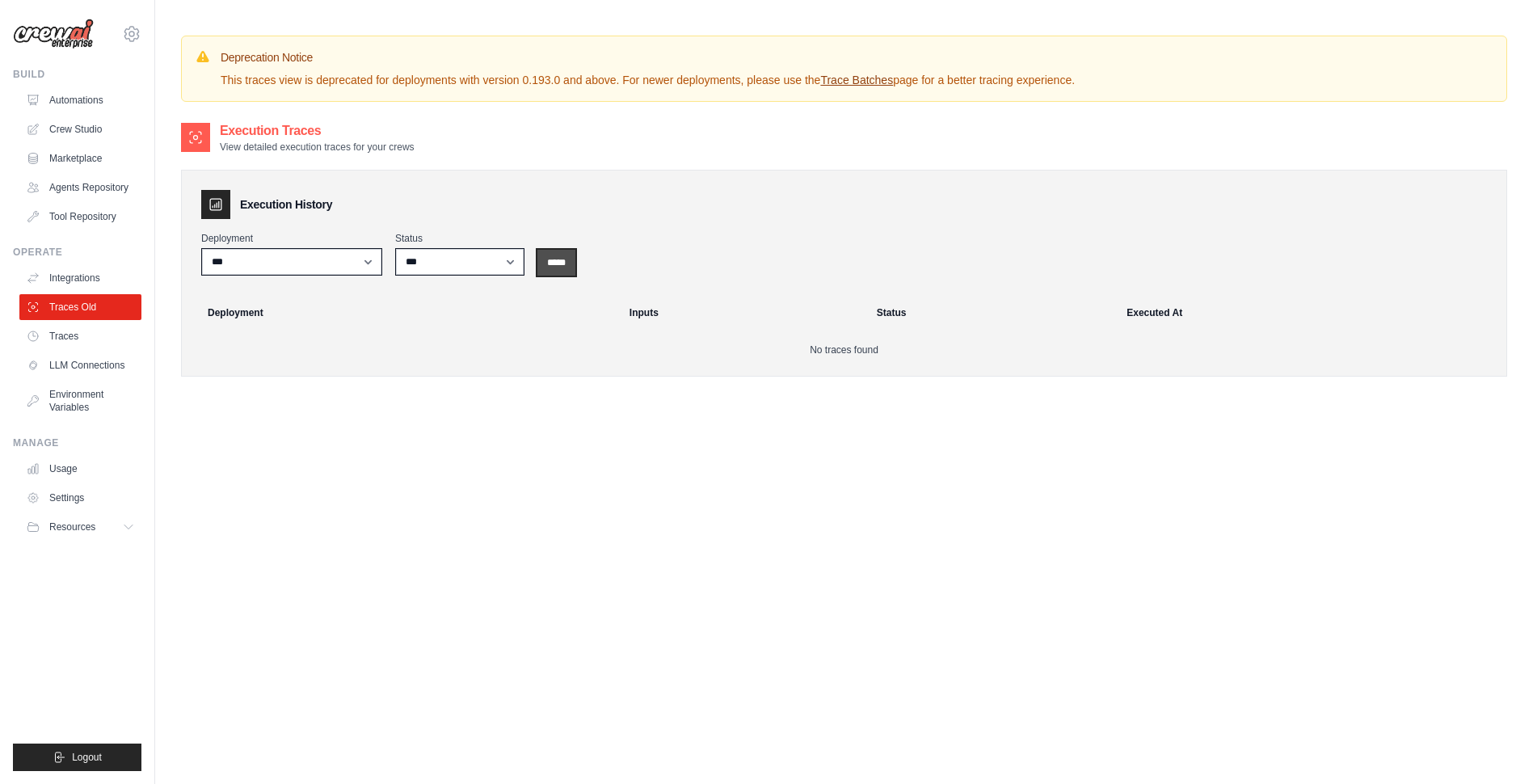
click at [560, 267] on input "*****" at bounding box center [556, 262] width 38 height 26
drag, startPoint x: 244, startPoint y: 81, endPoint x: 694, endPoint y: 80, distance: 450.0
click at [694, 80] on p "This traces view is deprecated for deployments with version 0.193.0 and above. …" at bounding box center [648, 80] width 854 height 16
drag, startPoint x: 694, startPoint y: 80, endPoint x: 713, endPoint y: 118, distance: 42.5
click at [713, 118] on div "Deprecation Notice This traces view is deprecated for deployments with version …" at bounding box center [844, 470] width 1377 height 870
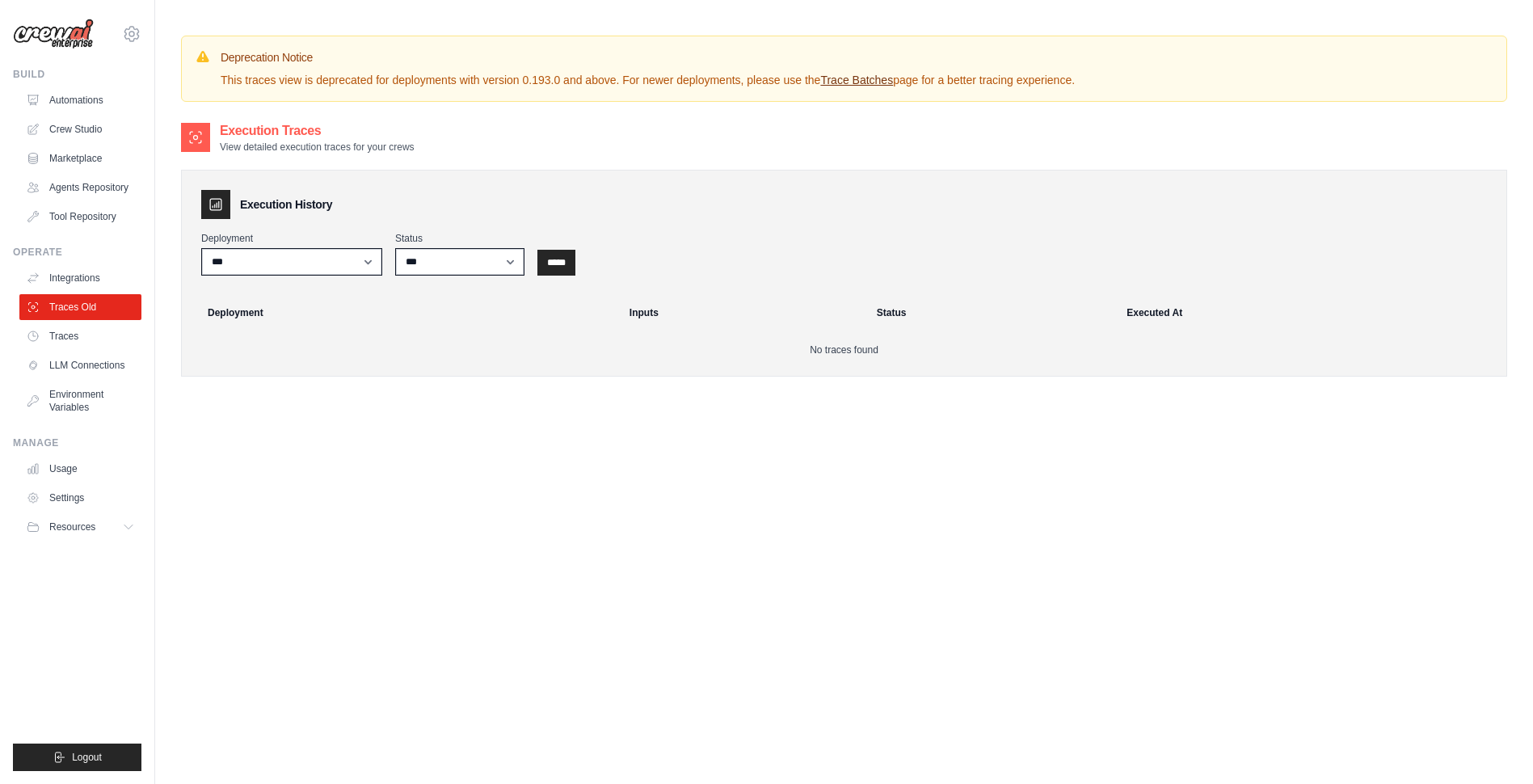
click at [845, 79] on link "Trace Batches" at bounding box center [857, 80] width 72 height 13
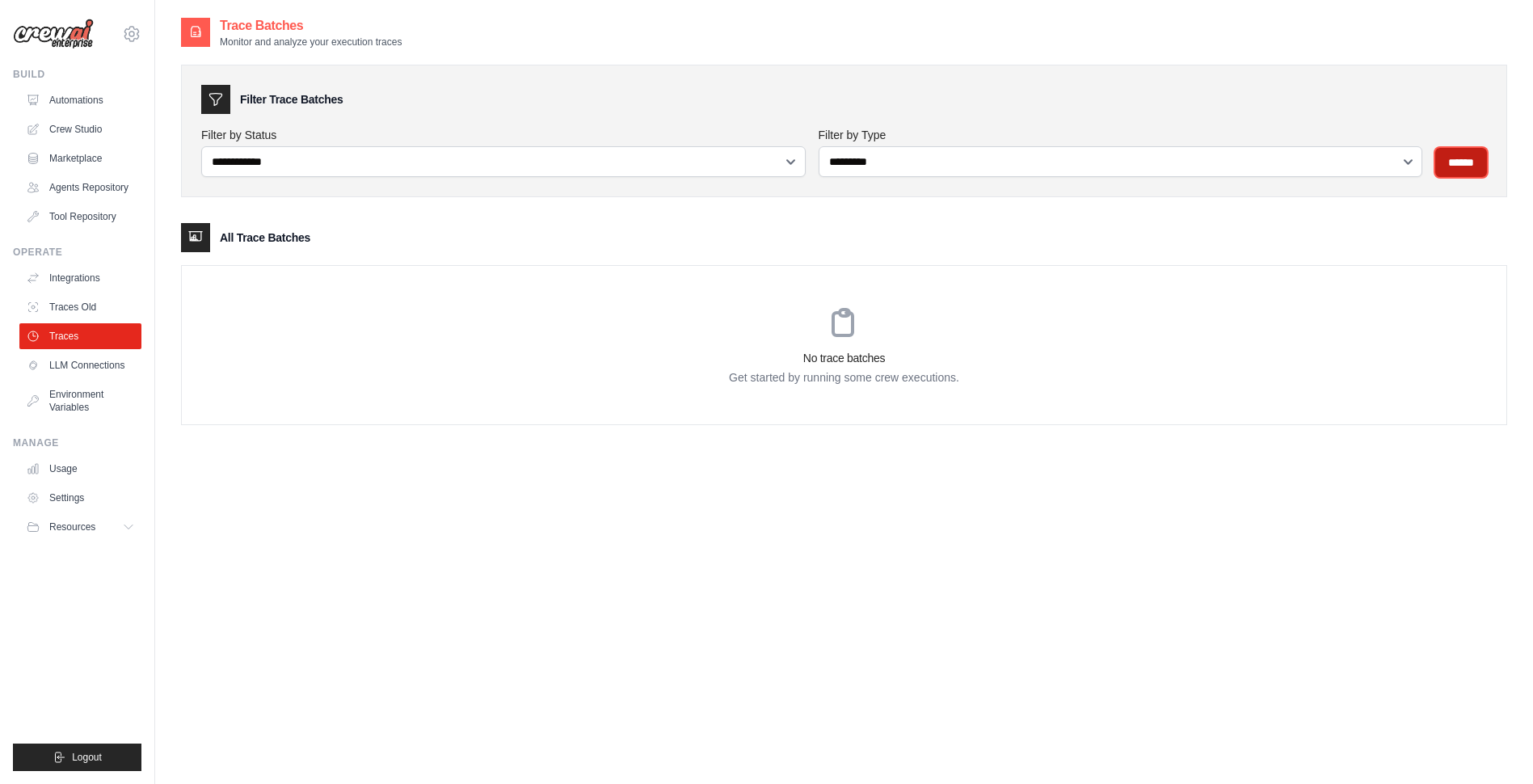
click at [1455, 158] on input "******" at bounding box center [1461, 162] width 52 height 29
click at [203, 239] on div at bounding box center [195, 237] width 29 height 29
click at [211, 95] on icon at bounding box center [216, 100] width 16 height 16
click at [86, 374] on link "LLM Connections" at bounding box center [82, 364] width 122 height 26
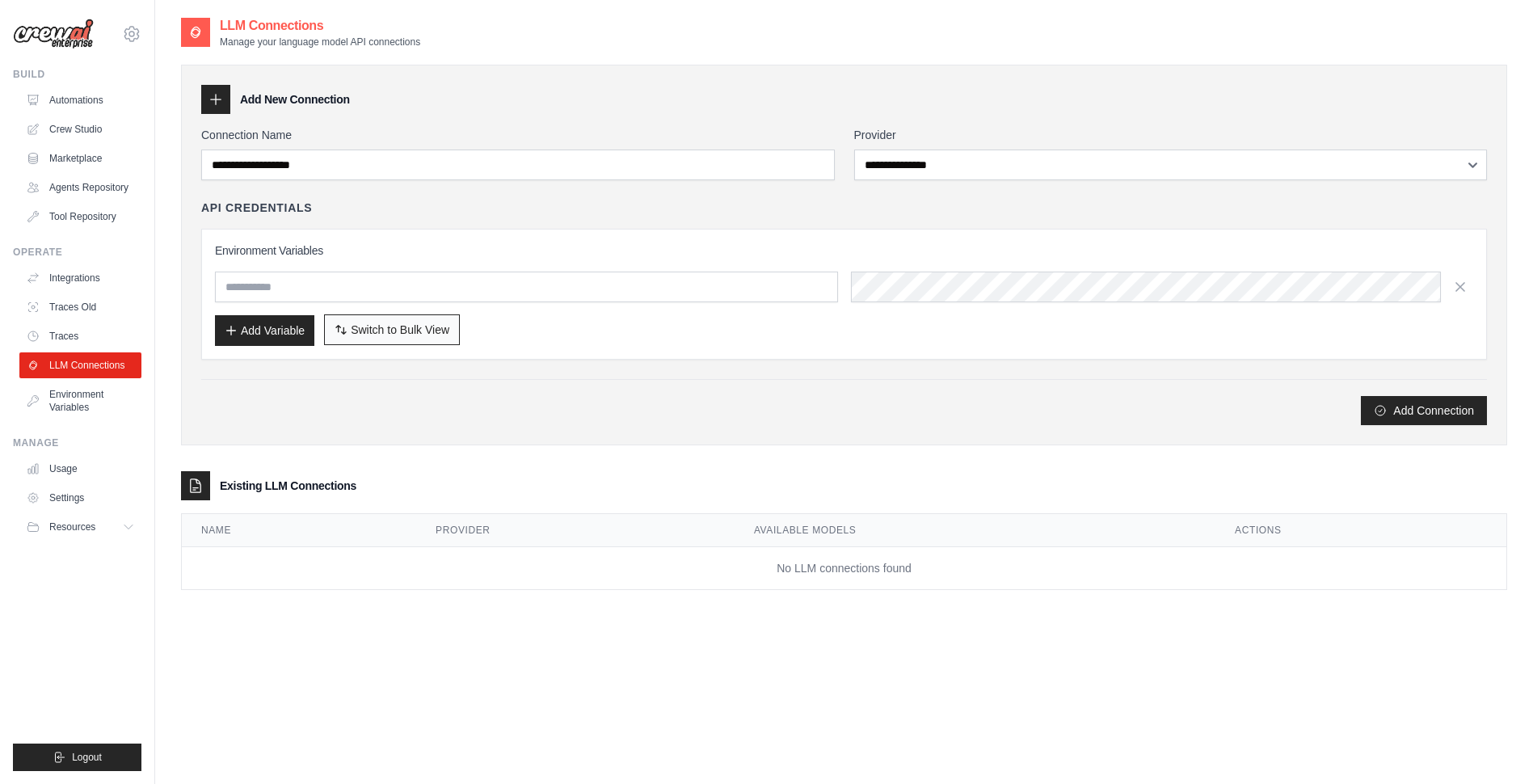
click at [379, 336] on span "Switch to Bulk View" at bounding box center [400, 330] width 99 height 16
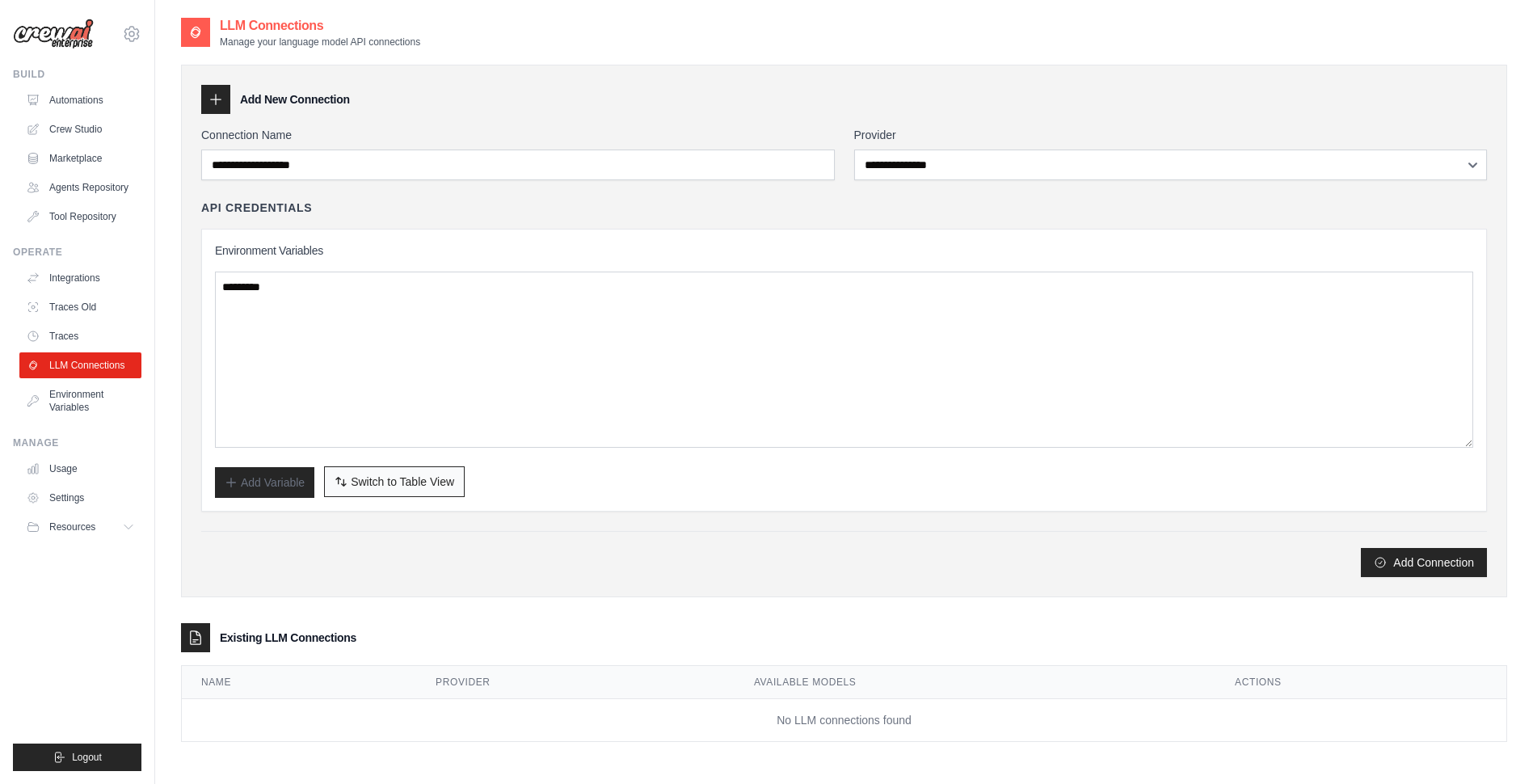
click at [411, 480] on span "Switch to Table View" at bounding box center [402, 481] width 104 height 16
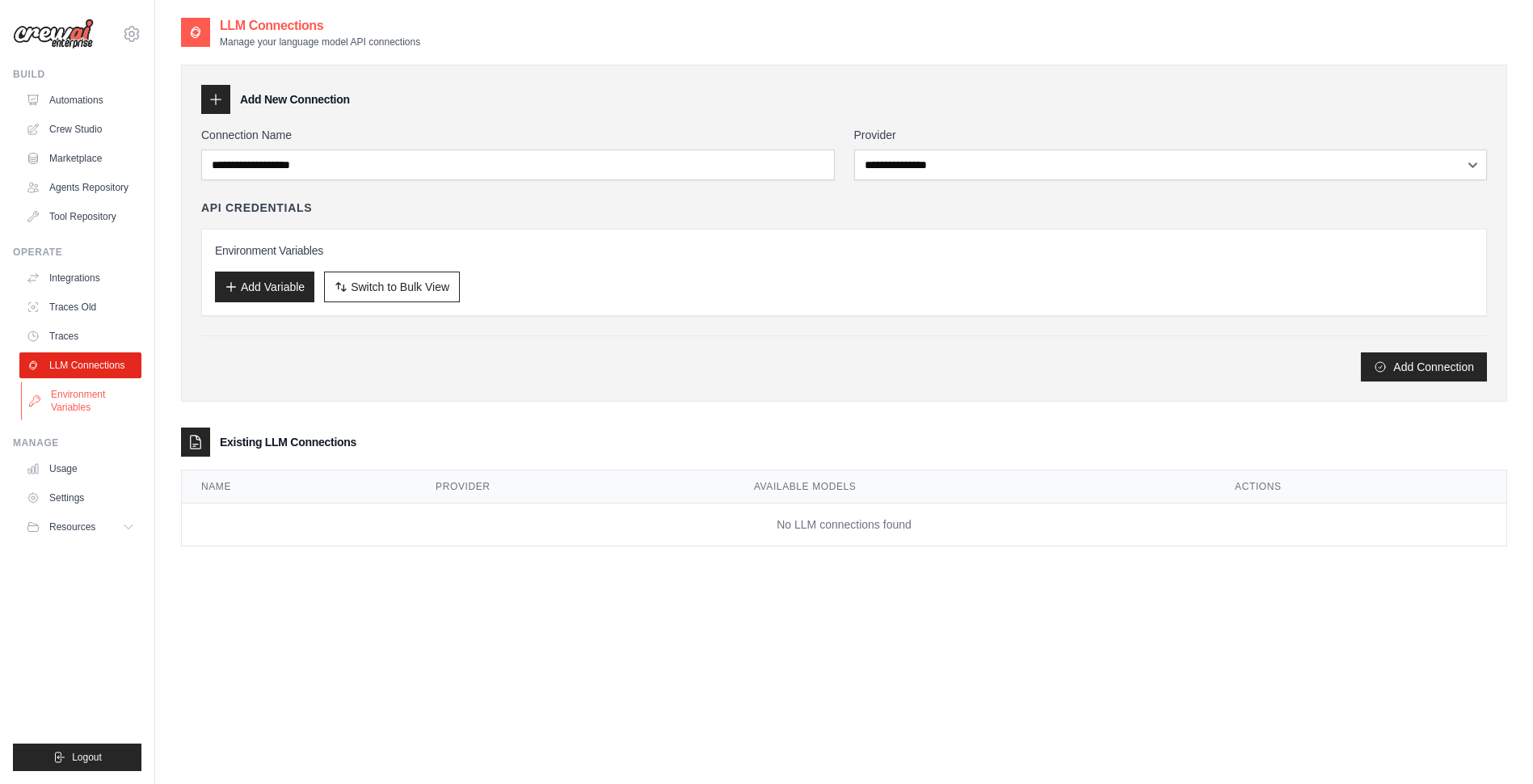
click at [82, 403] on link "Environment Variables" at bounding box center [82, 400] width 122 height 39
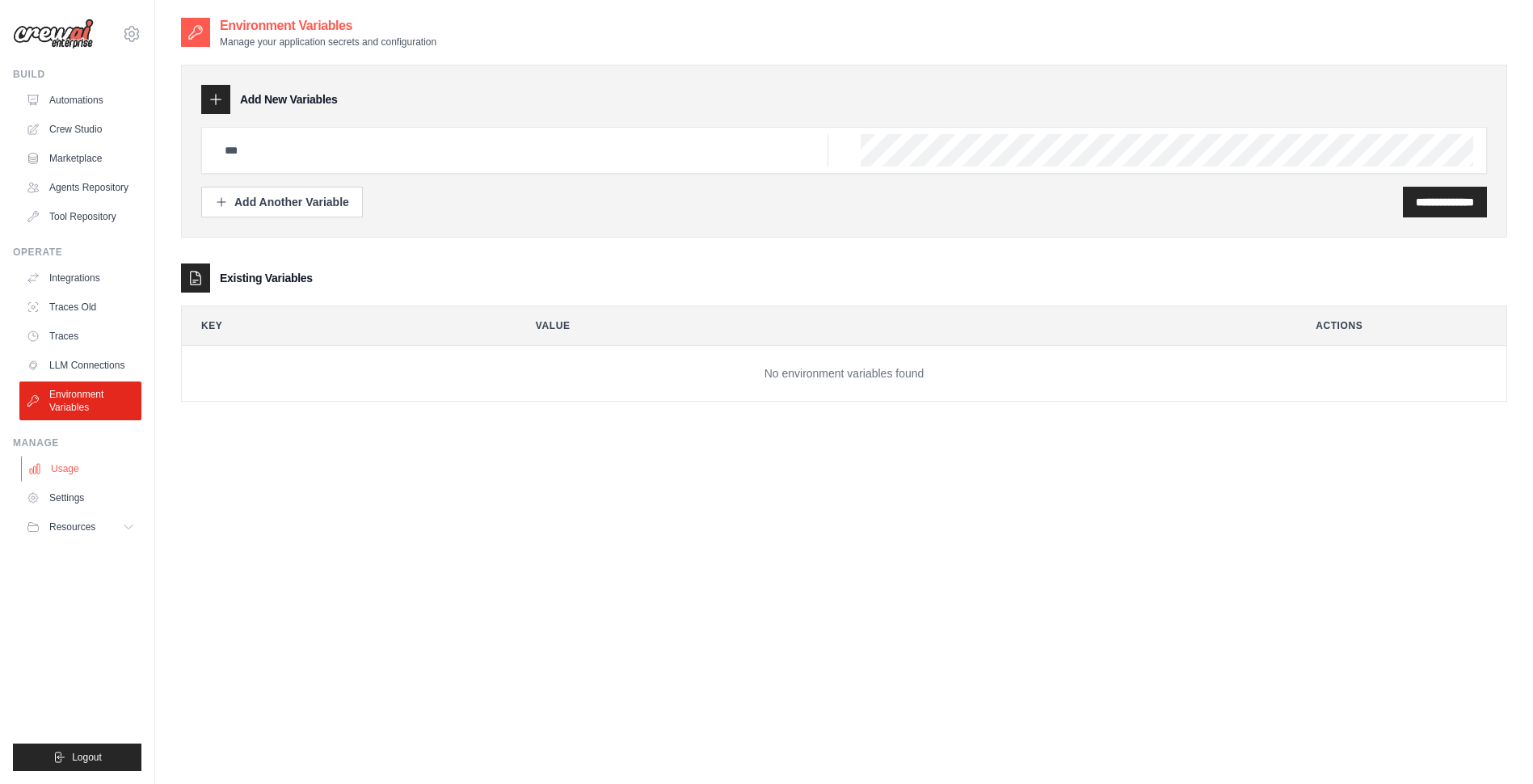
click at [71, 467] on link "Usage" at bounding box center [82, 468] width 122 height 26
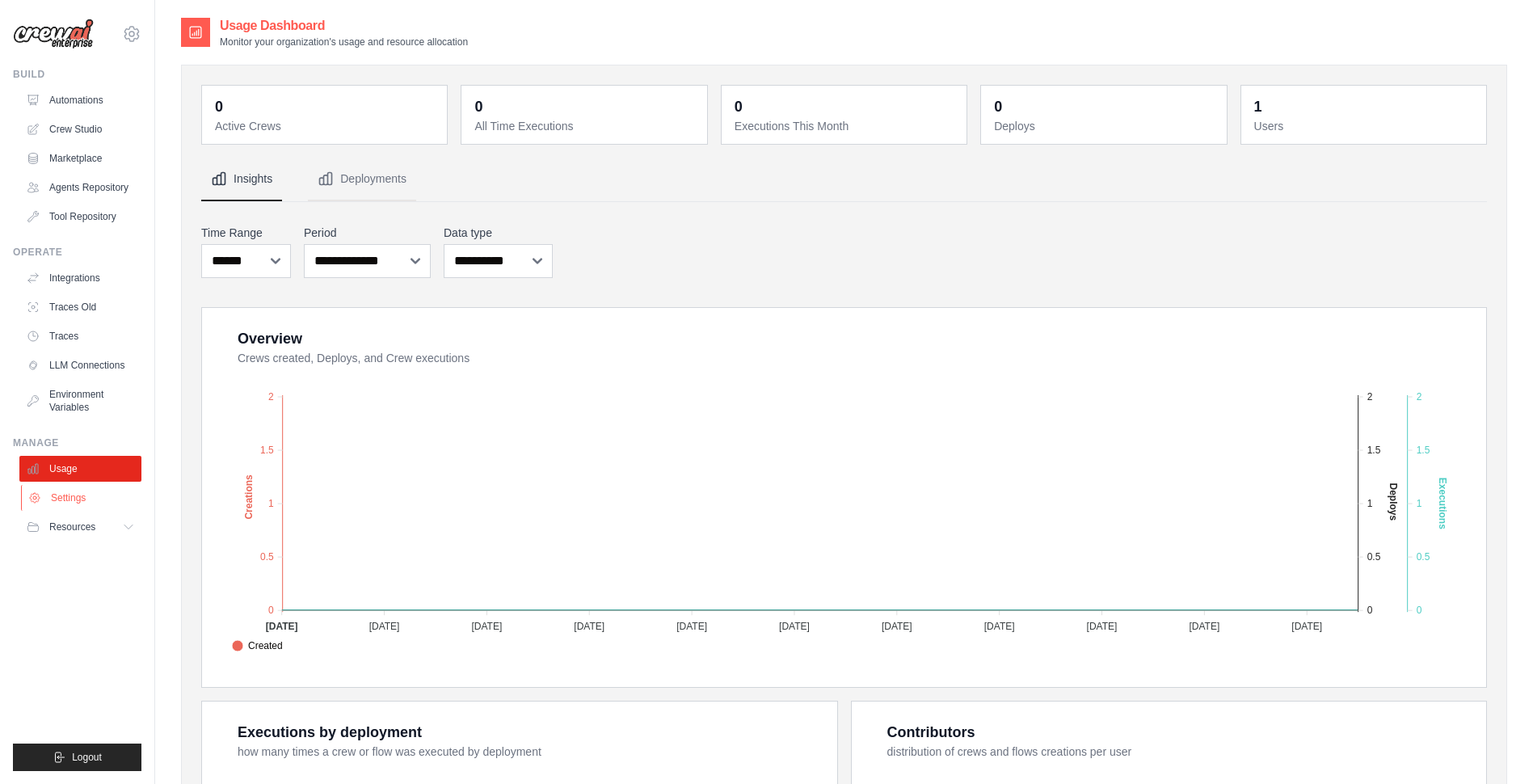
click at [69, 489] on link "Settings" at bounding box center [82, 497] width 122 height 26
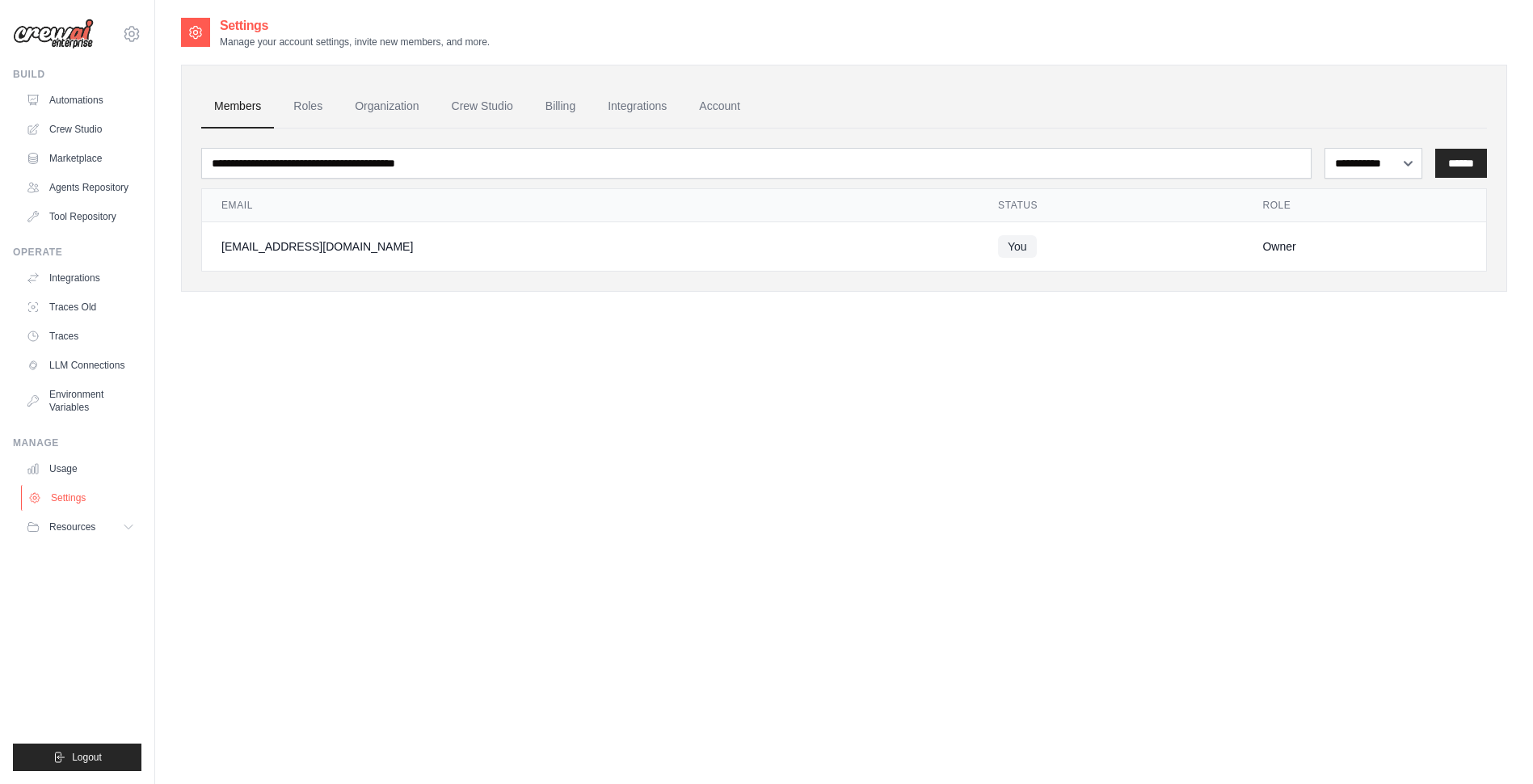
click at [71, 500] on link "Settings" at bounding box center [82, 497] width 122 height 26
click at [75, 281] on link "Integrations" at bounding box center [82, 277] width 122 height 26
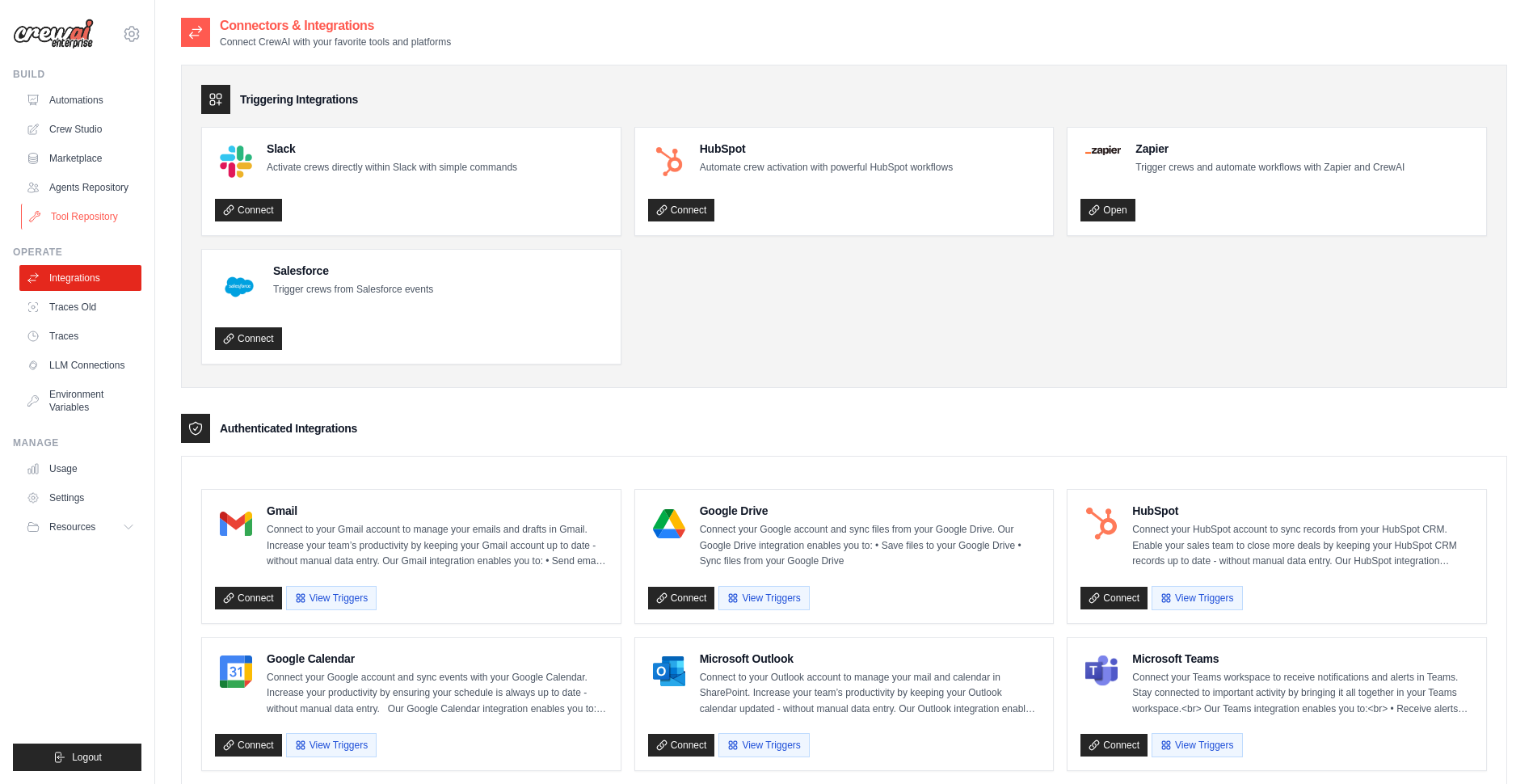
click at [80, 224] on link "Tool Repository" at bounding box center [82, 216] width 122 height 26
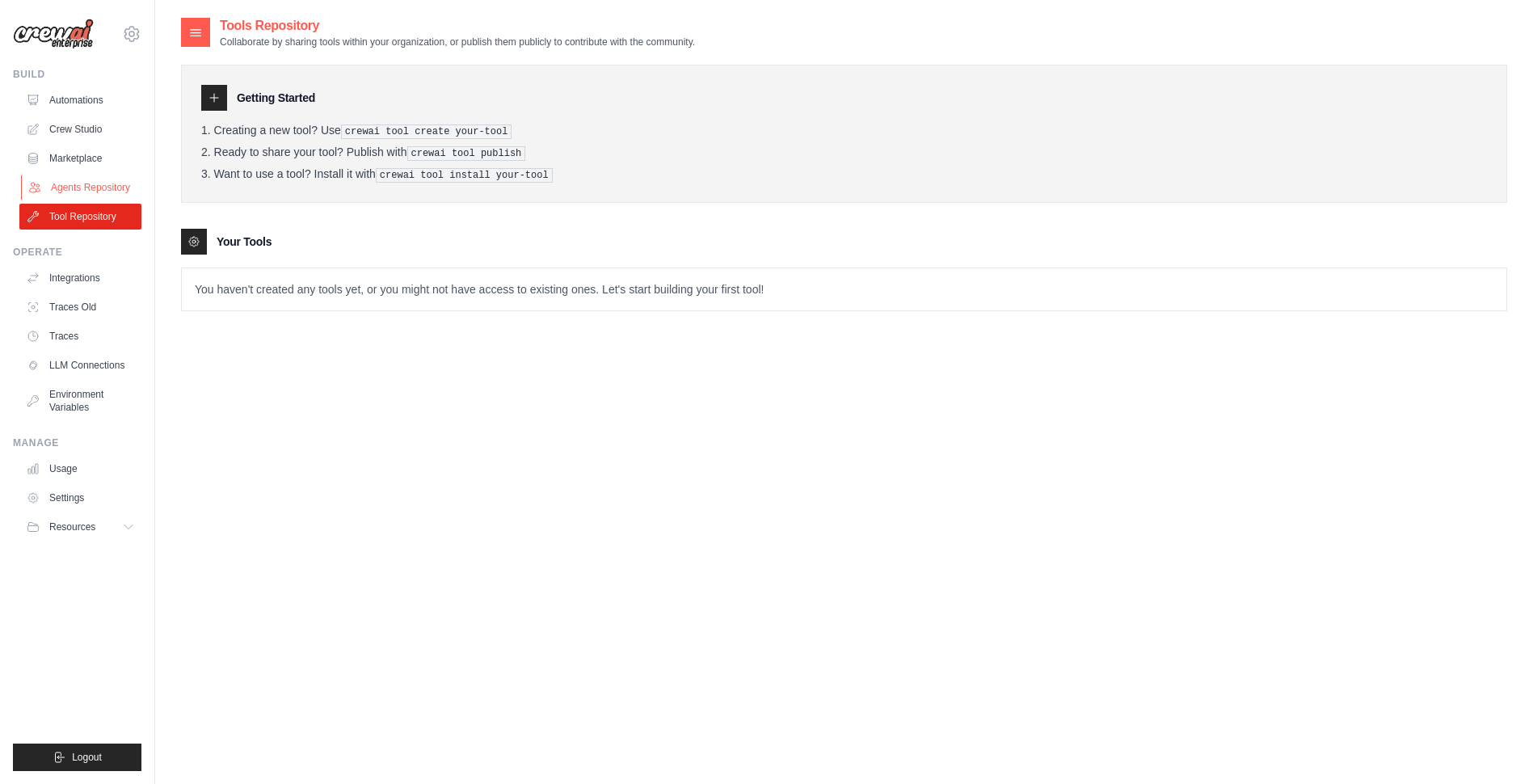
click at [97, 184] on link "Agents Repository" at bounding box center [82, 187] width 122 height 26
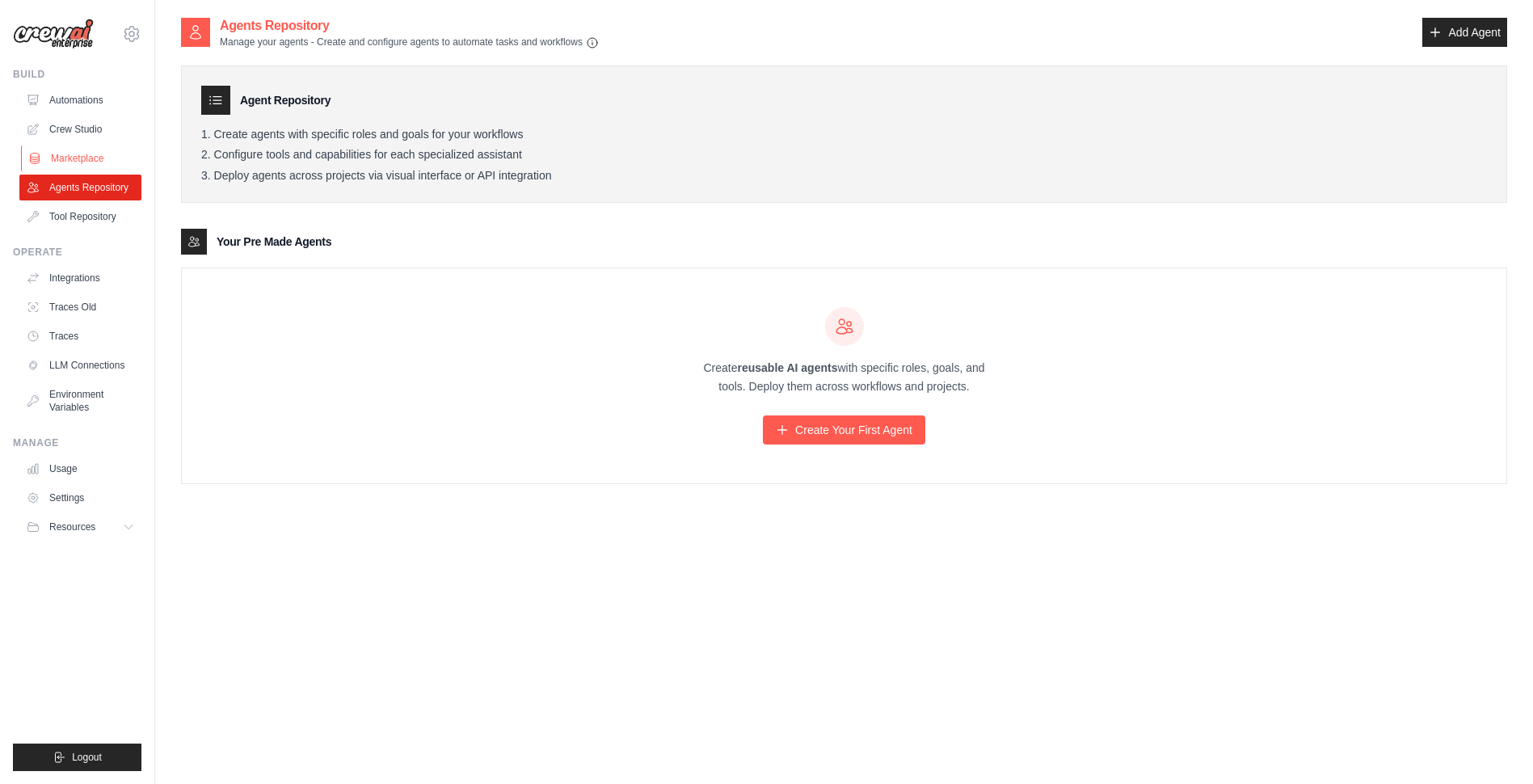
click at [91, 157] on link "Marketplace" at bounding box center [82, 158] width 122 height 26
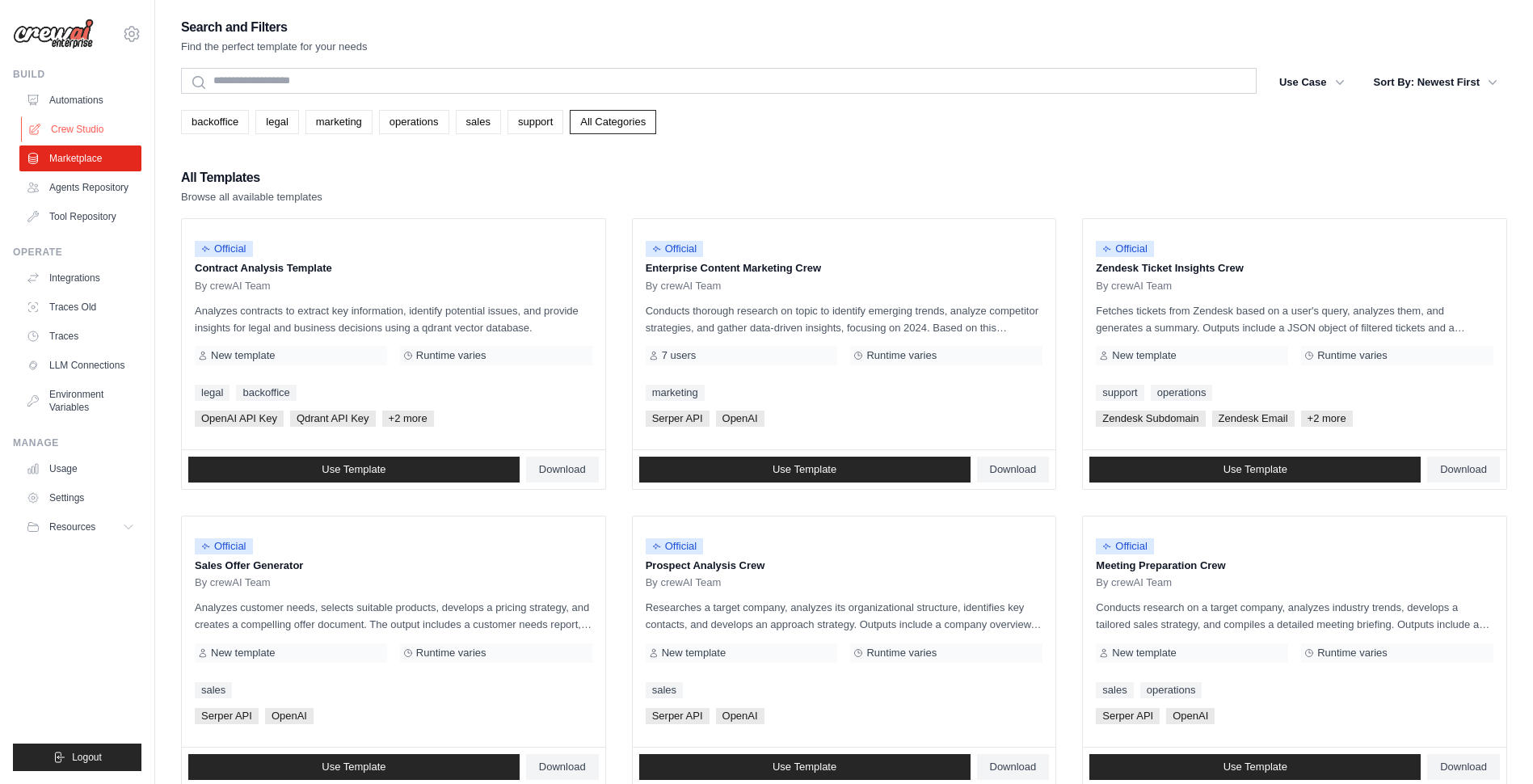
click at [81, 123] on link "Crew Studio" at bounding box center [82, 128] width 122 height 26
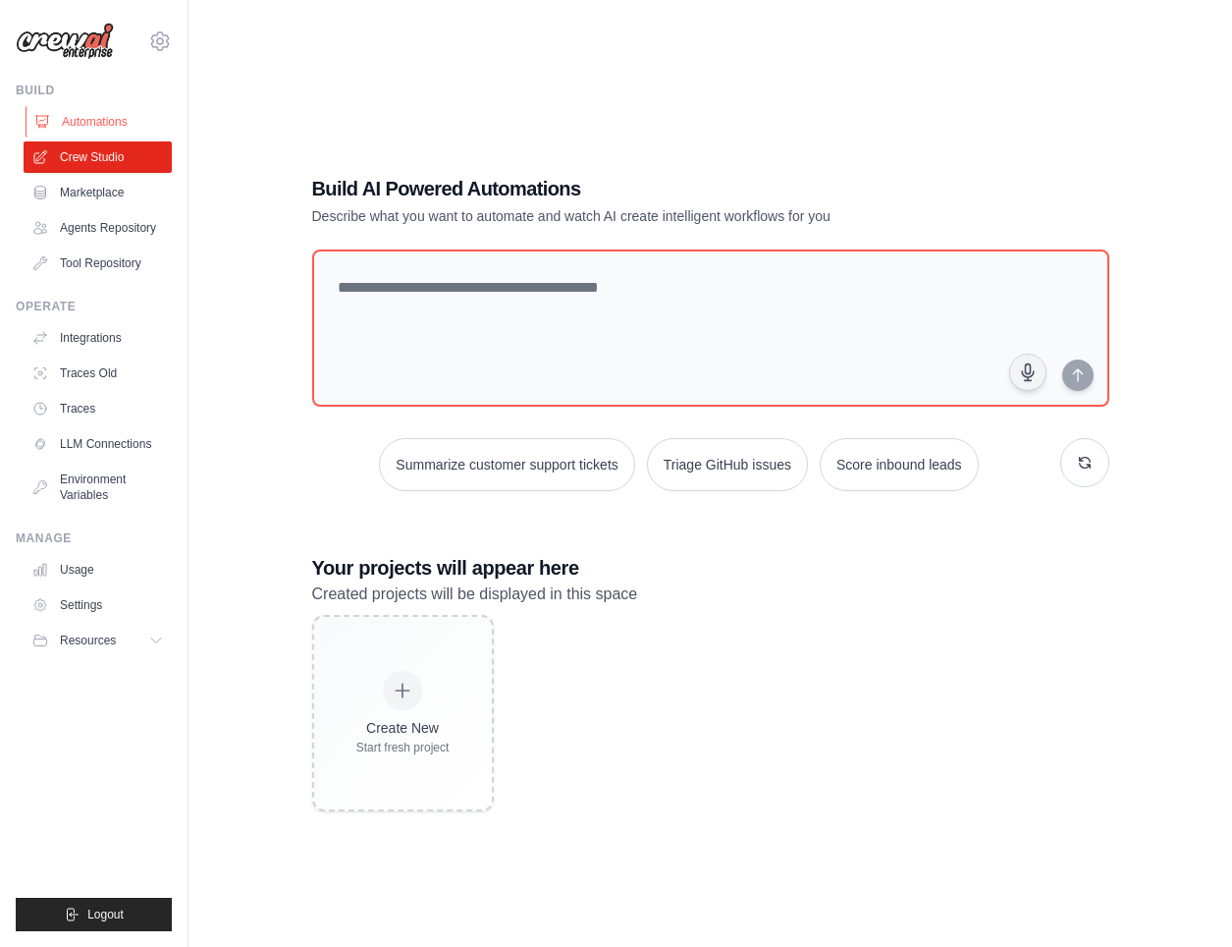
click at [97, 122] on link "Automations" at bounding box center [100, 121] width 148 height 31
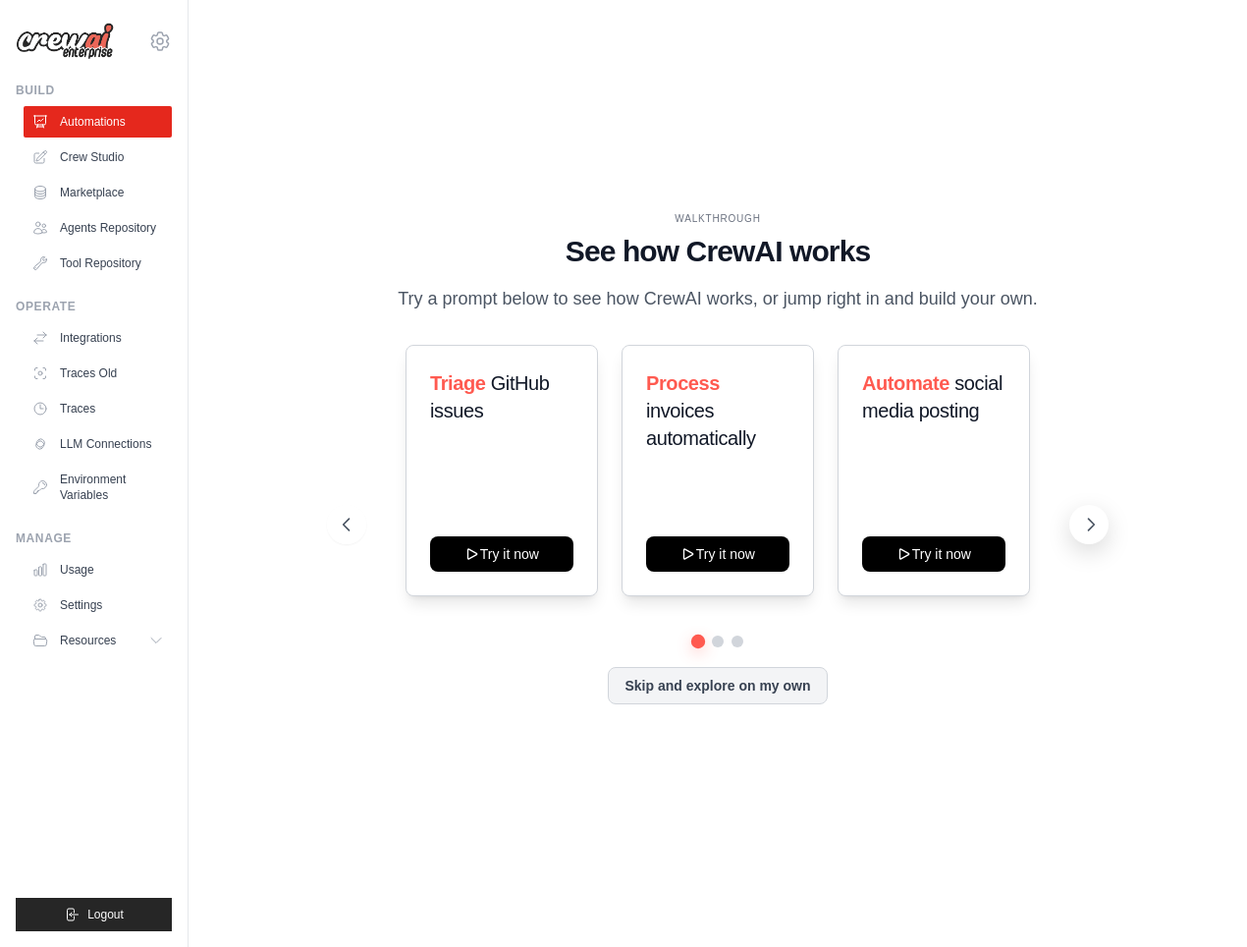
click at [1089, 531] on icon at bounding box center [1091, 525] width 20 height 20
click at [1087, 535] on button at bounding box center [1088, 524] width 39 height 39
click at [76, 160] on link "Crew Studio" at bounding box center [100, 156] width 148 height 31
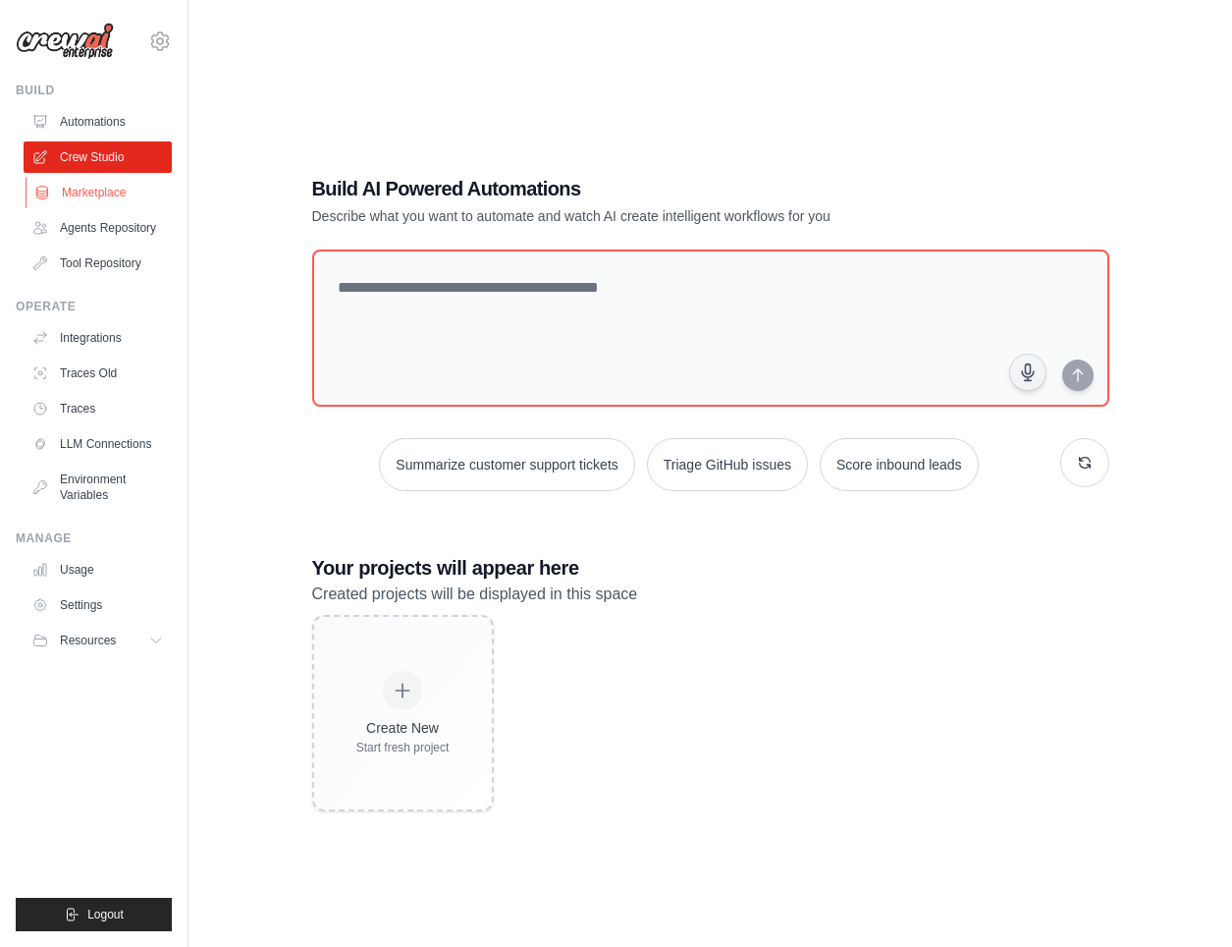
click at [124, 198] on link "Marketplace" at bounding box center [100, 192] width 148 height 31
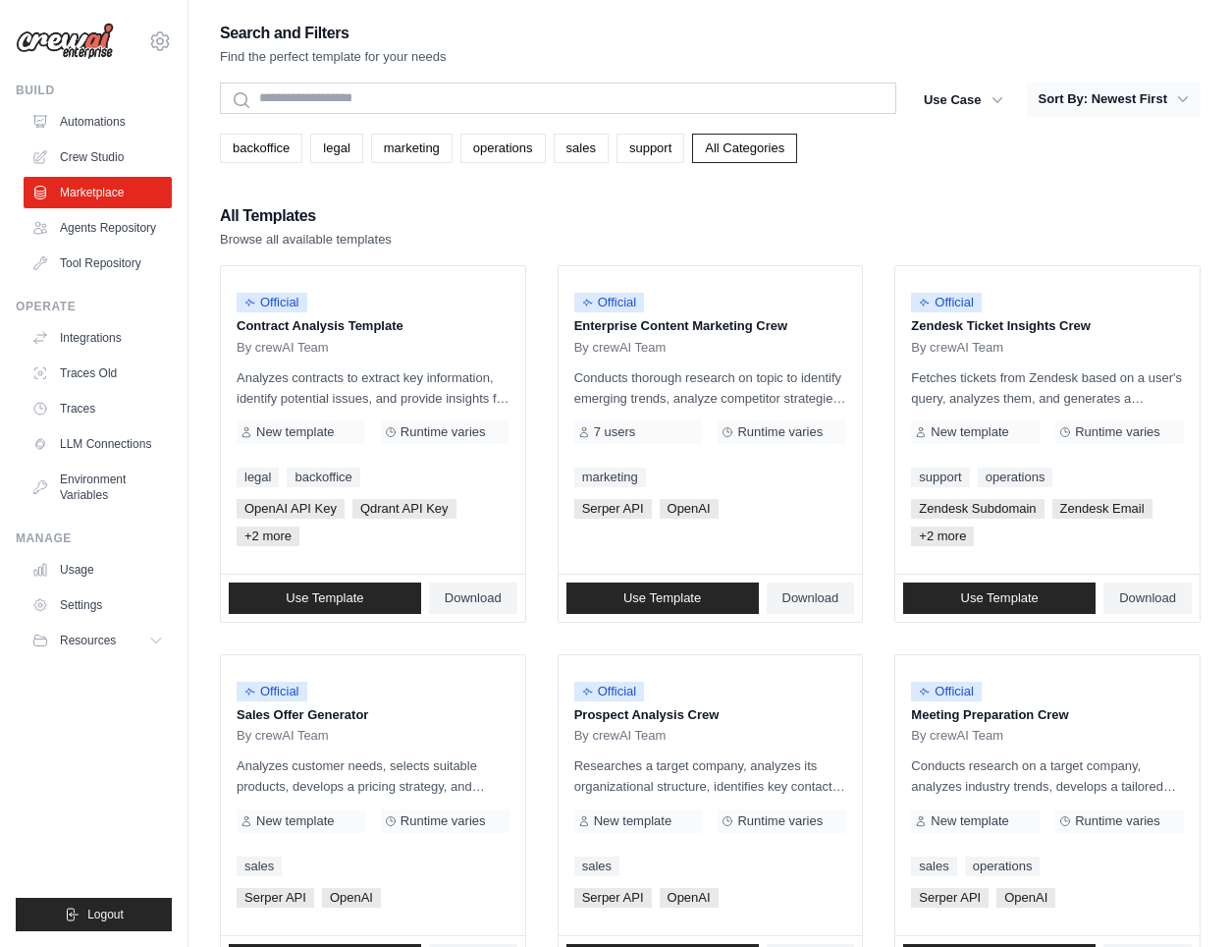
click at [1172, 99] on button "Sort By: Newest First" at bounding box center [1114, 99] width 174 height 35
click at [1166, 97] on button "Sort By: Newest First" at bounding box center [1114, 99] width 174 height 35
click at [124, 230] on link "Agents Repository" at bounding box center [100, 227] width 148 height 31
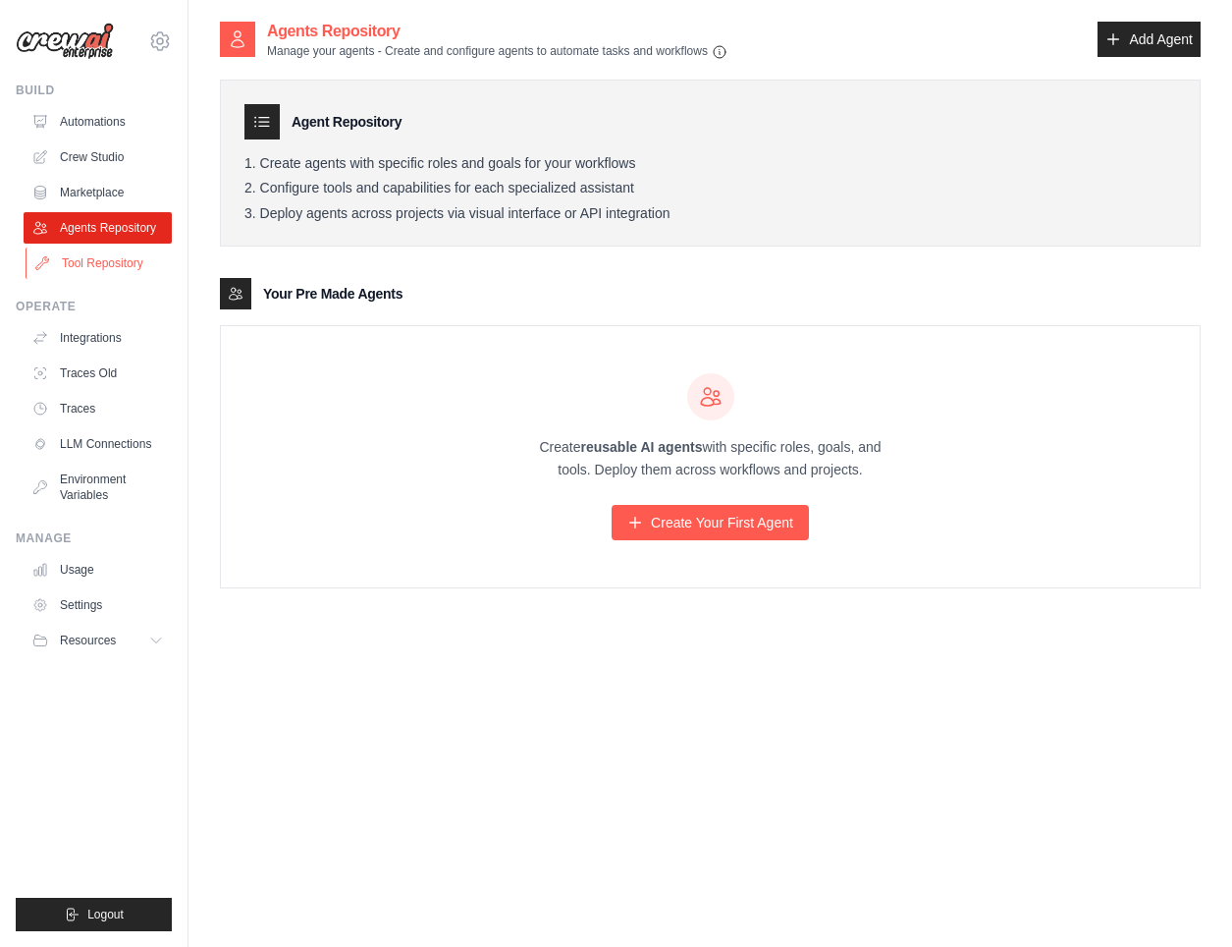
click at [83, 266] on link "Tool Repository" at bounding box center [100, 262] width 148 height 31
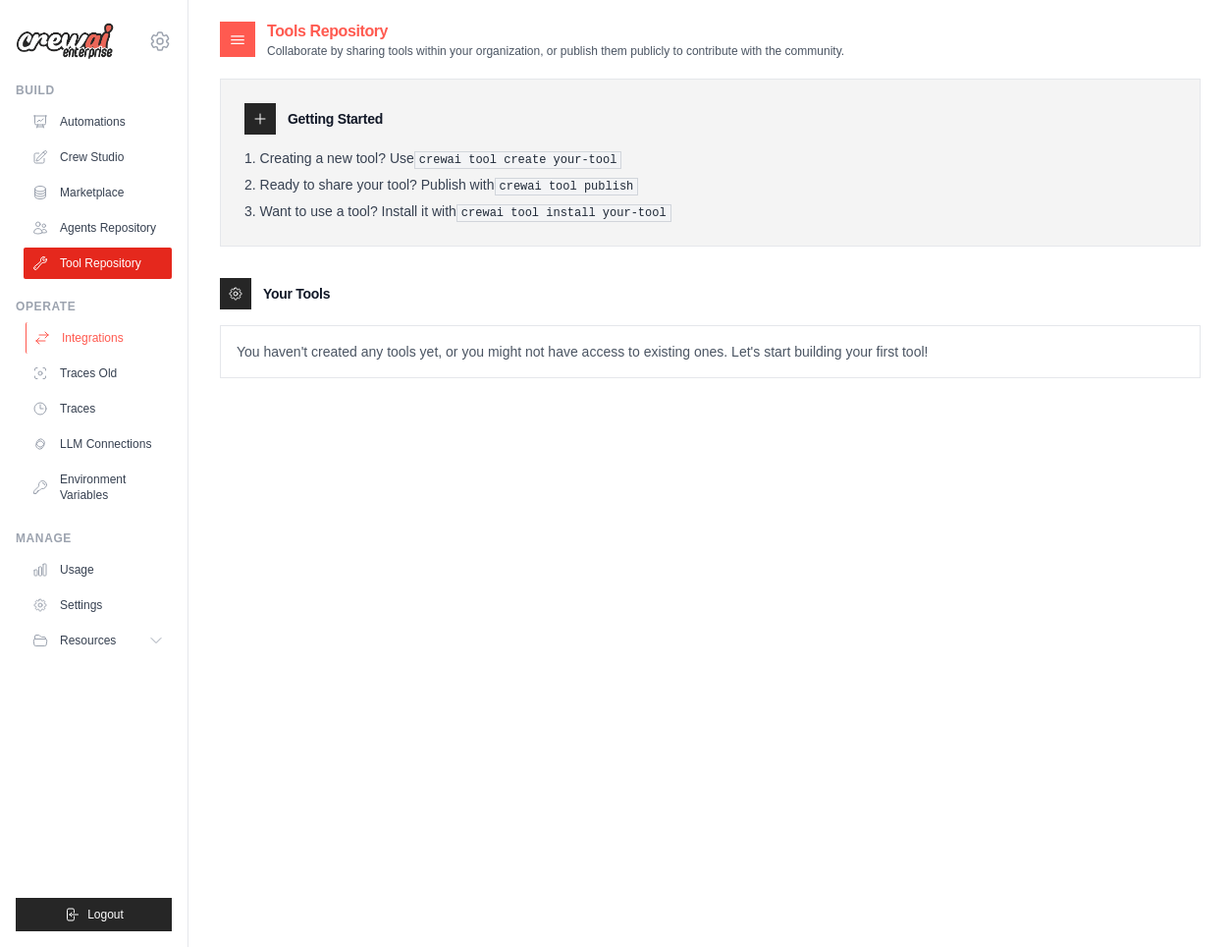
click at [93, 339] on link "Integrations" at bounding box center [100, 337] width 148 height 31
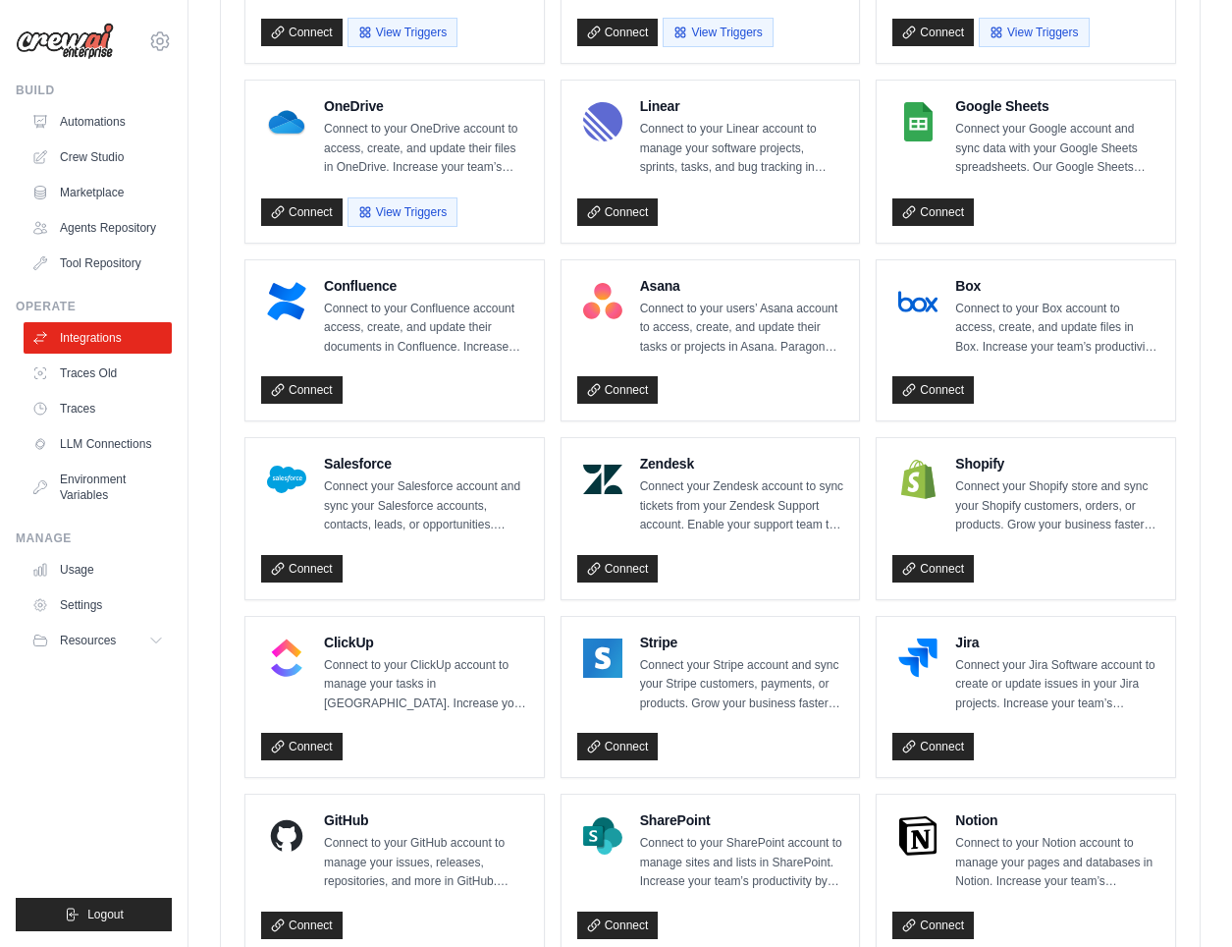
scroll to position [1139, 0]
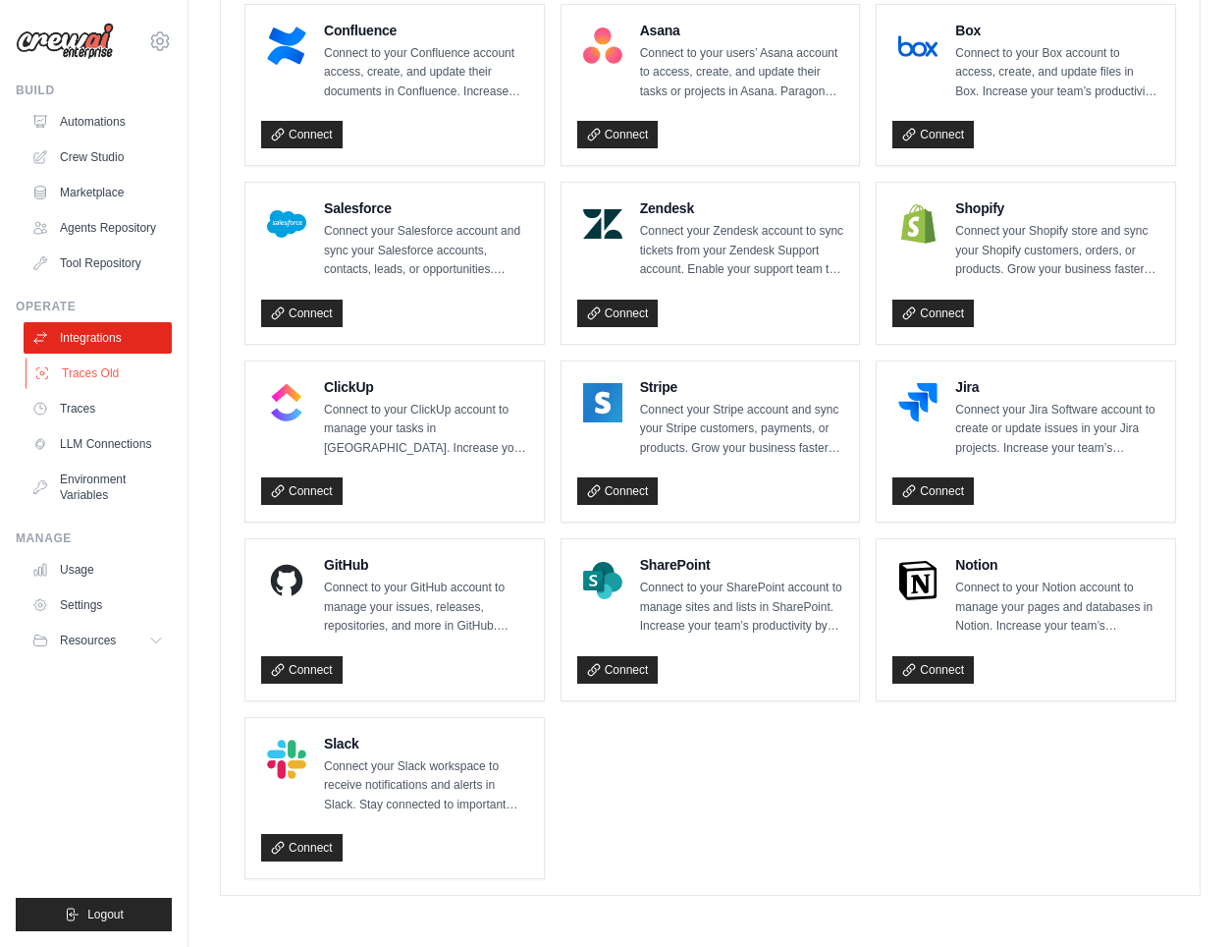
click at [67, 378] on link "Traces Old" at bounding box center [100, 372] width 148 height 31
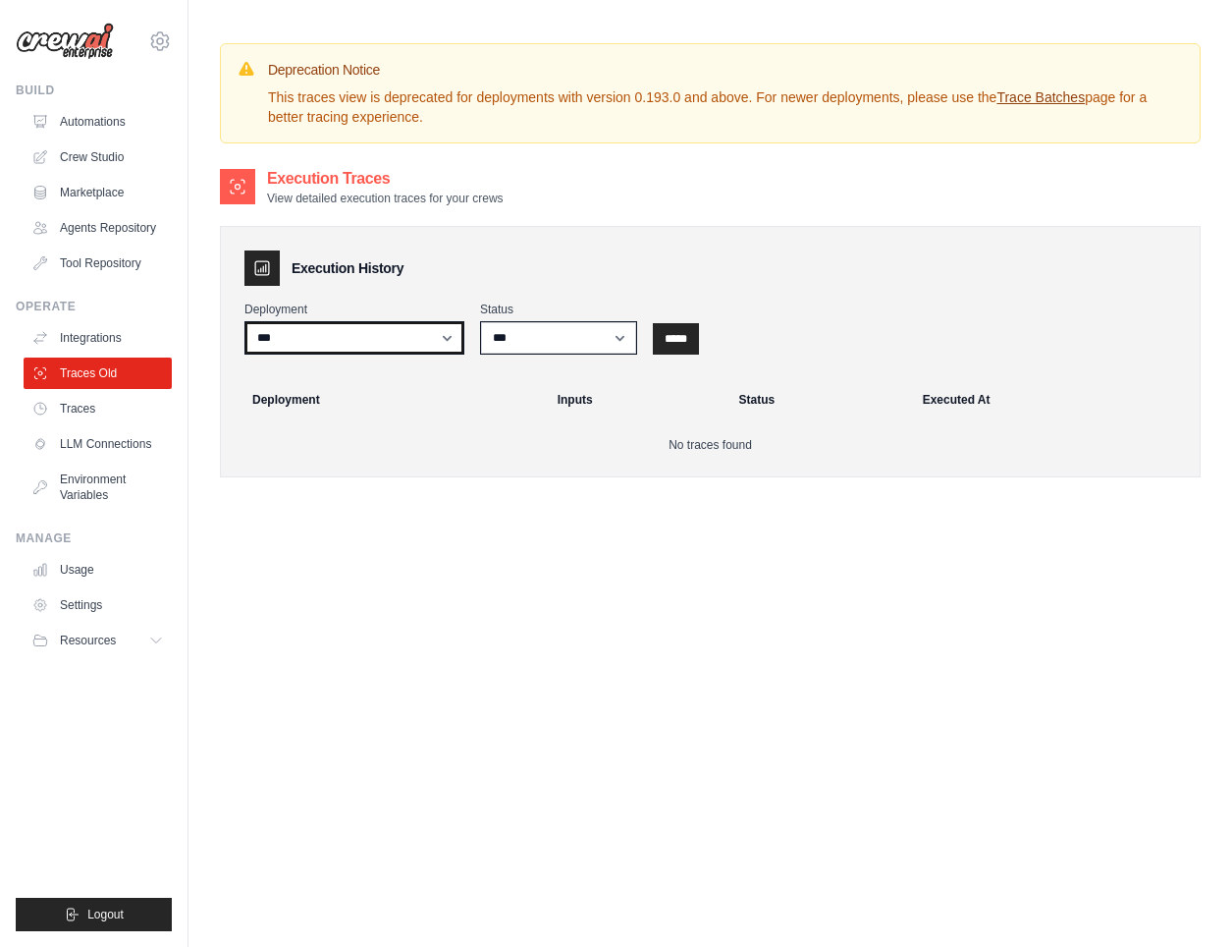
click at [316, 334] on select "***" at bounding box center [355, 337] width 220 height 33
click at [316, 339] on select "***" at bounding box center [355, 337] width 220 height 33
click at [534, 329] on select "*** ********* ******* *****" at bounding box center [558, 337] width 157 height 33
select select "*********"
click at [480, 321] on select "*** ********* ******* *****" at bounding box center [558, 337] width 157 height 33
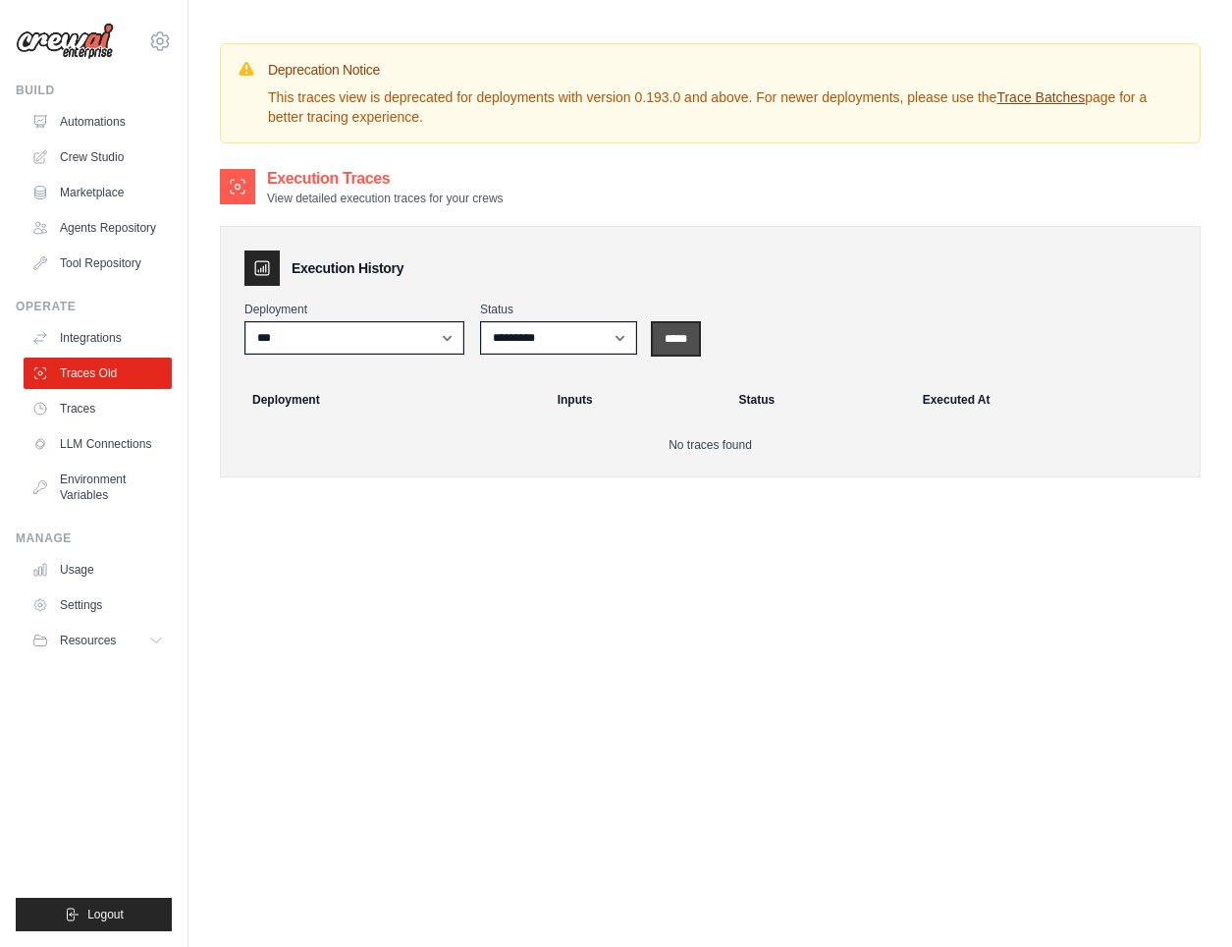
click at [677, 349] on input "*****" at bounding box center [676, 338] width 46 height 31
click at [94, 410] on link "Traces" at bounding box center [100, 408] width 148 height 31
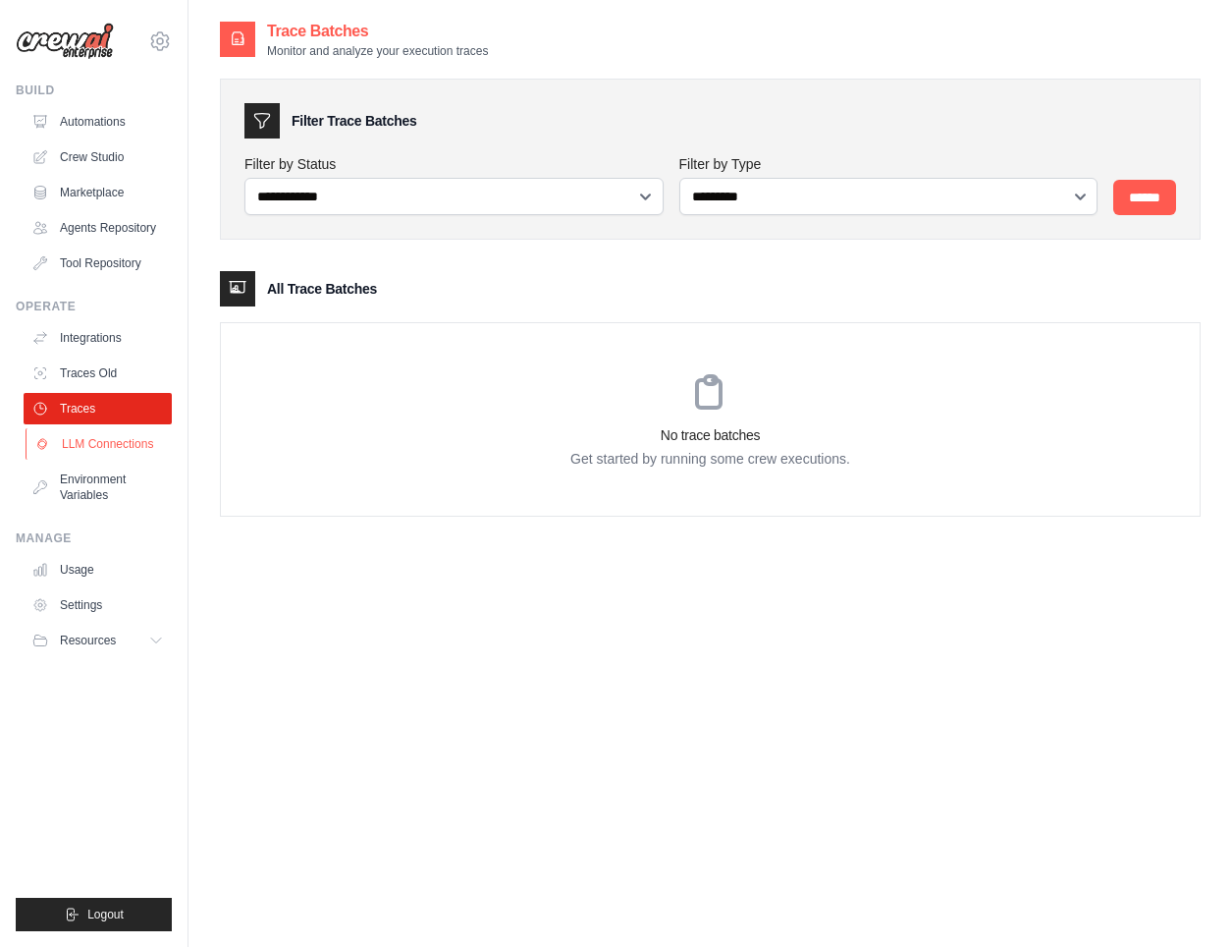
click at [101, 436] on link "LLM Connections" at bounding box center [100, 443] width 148 height 31
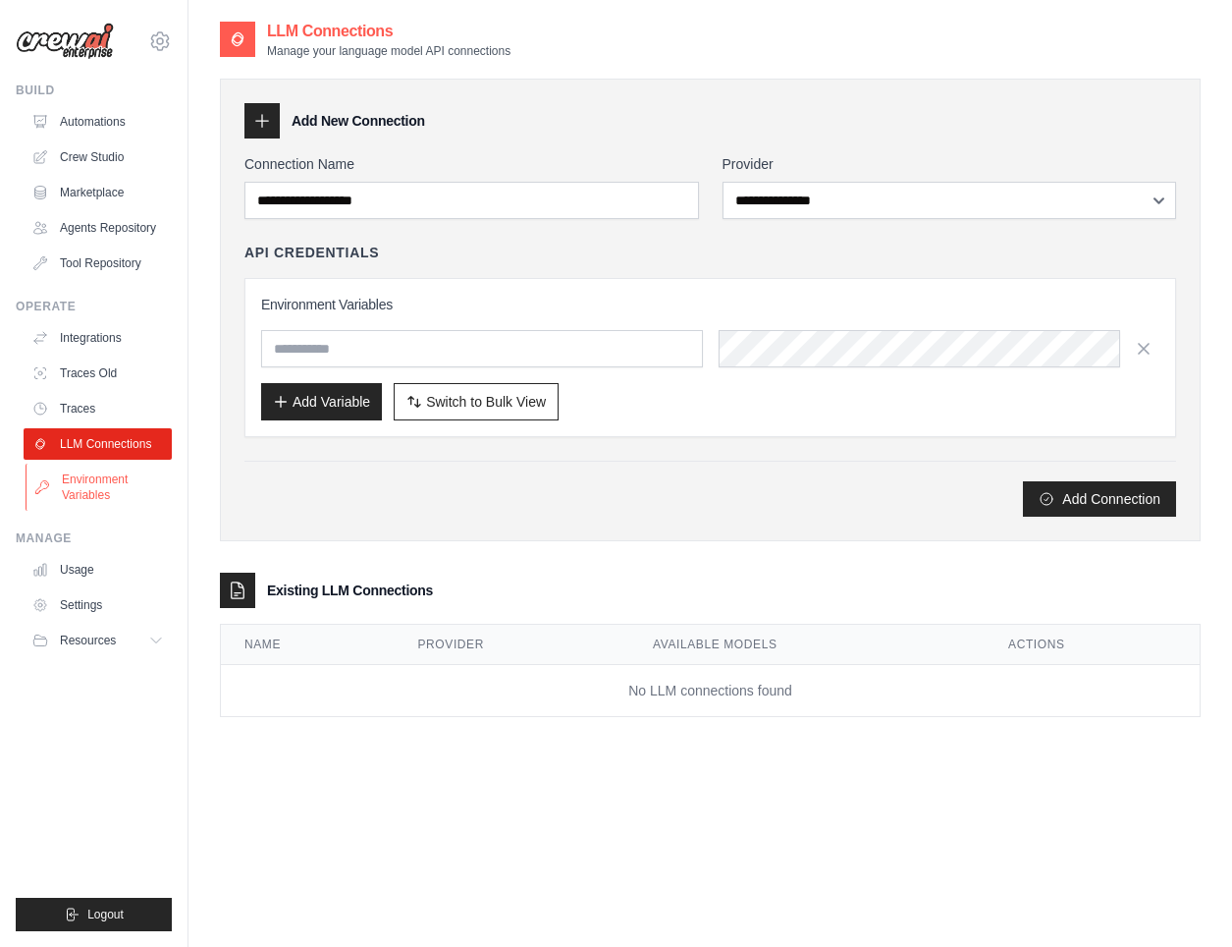
click at [114, 478] on link "Environment Variables" at bounding box center [100, 486] width 148 height 47
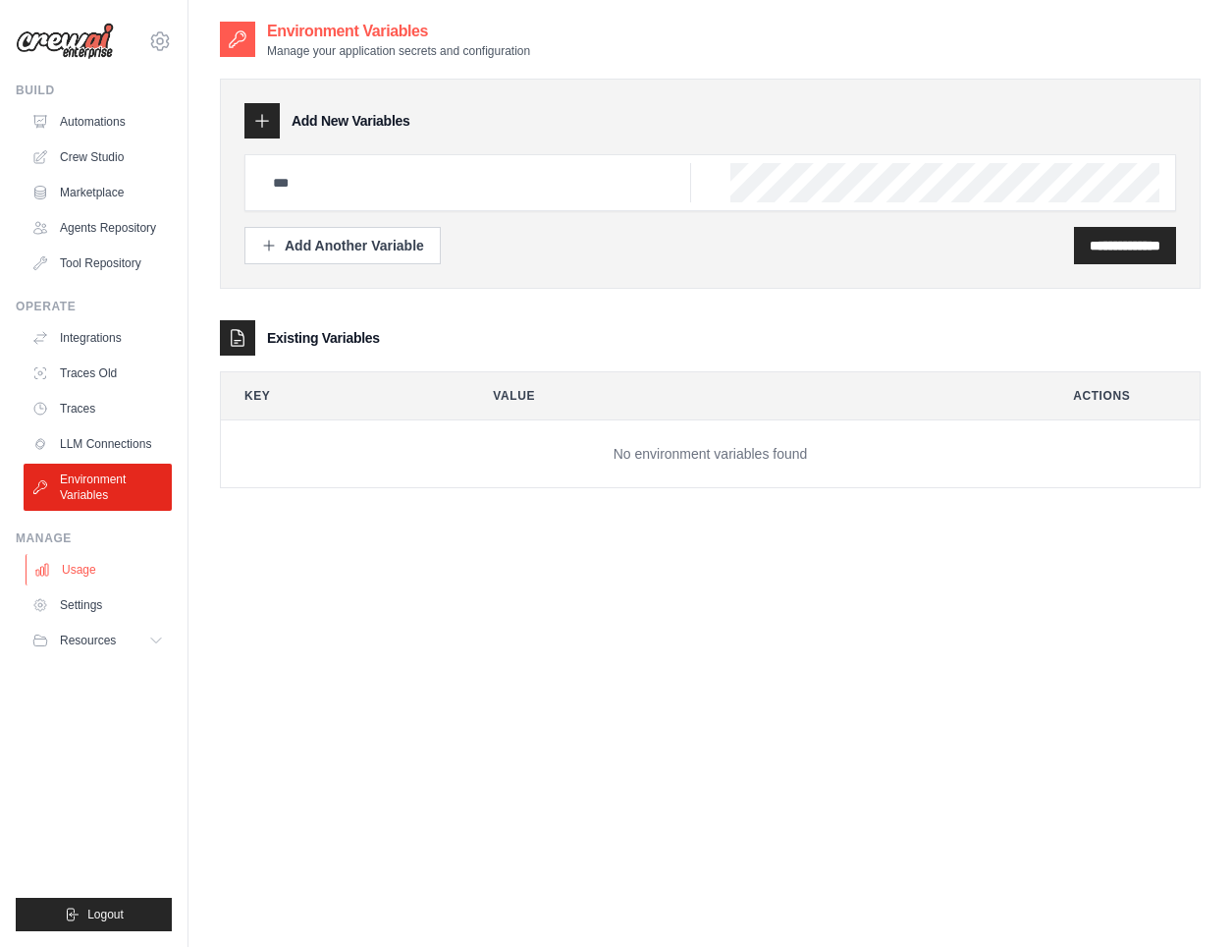
click at [86, 569] on link "Usage" at bounding box center [100, 569] width 148 height 31
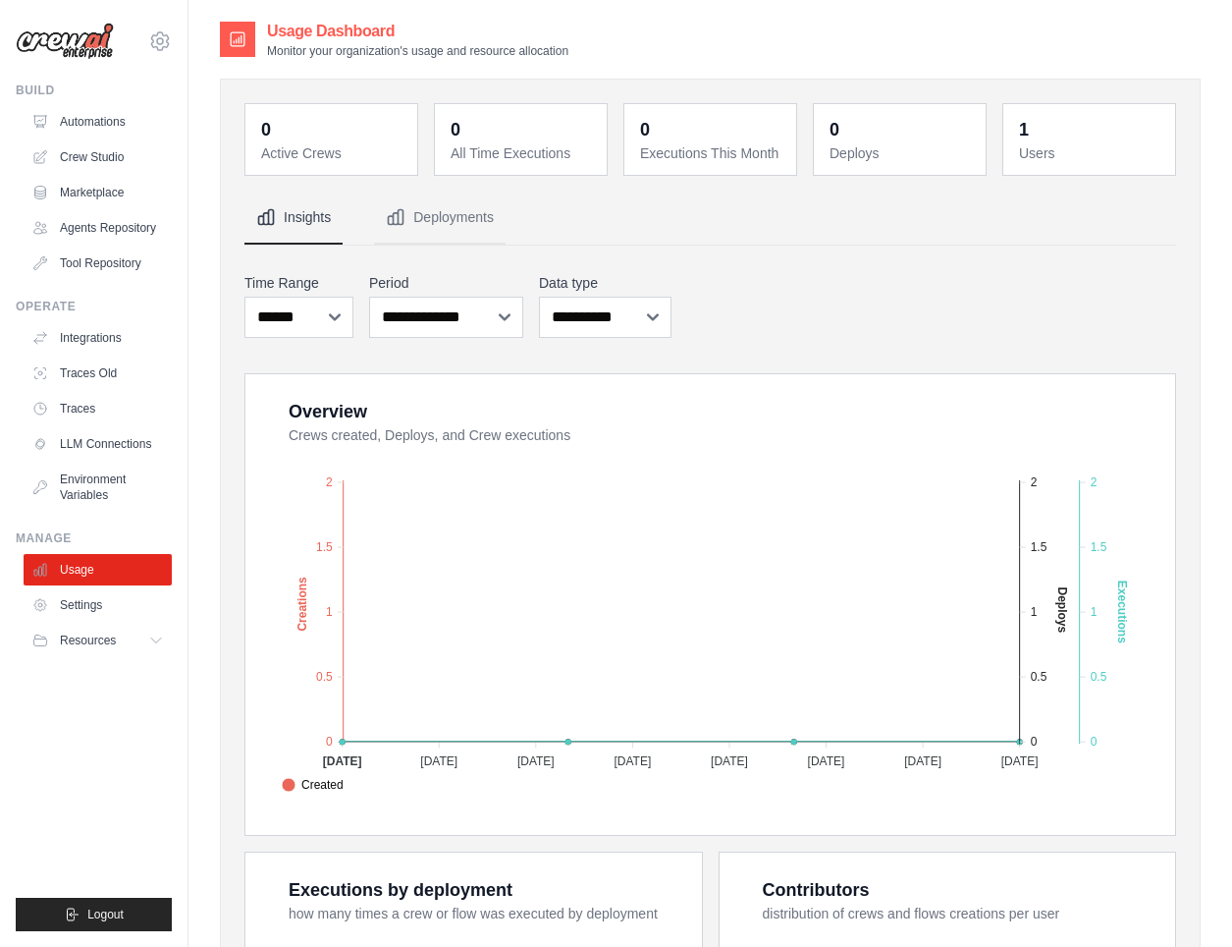
click at [101, 605] on link "Settings" at bounding box center [98, 604] width 148 height 31
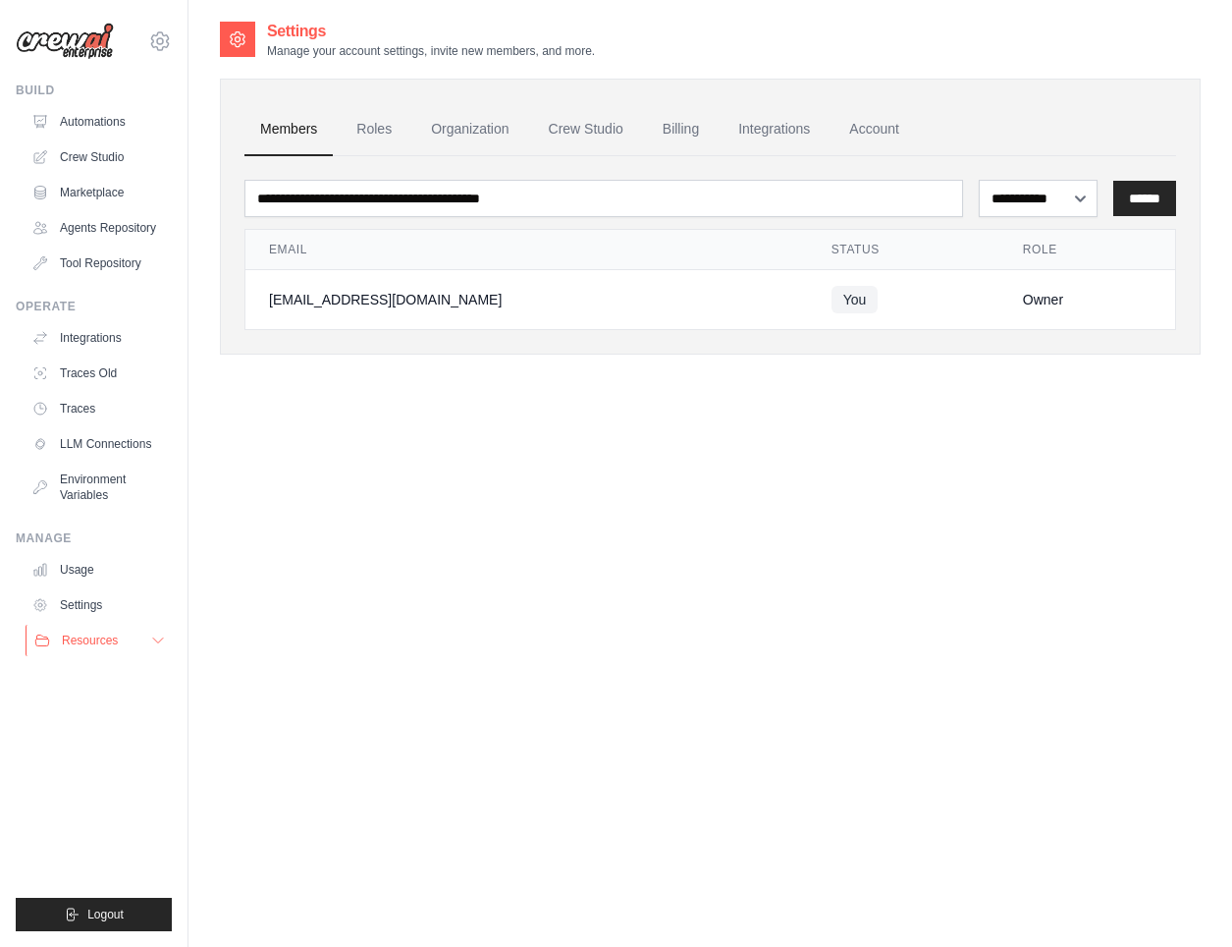
click at [96, 635] on span "Resources" at bounding box center [90, 640] width 56 height 16
